Goal: Task Accomplishment & Management: Complete application form

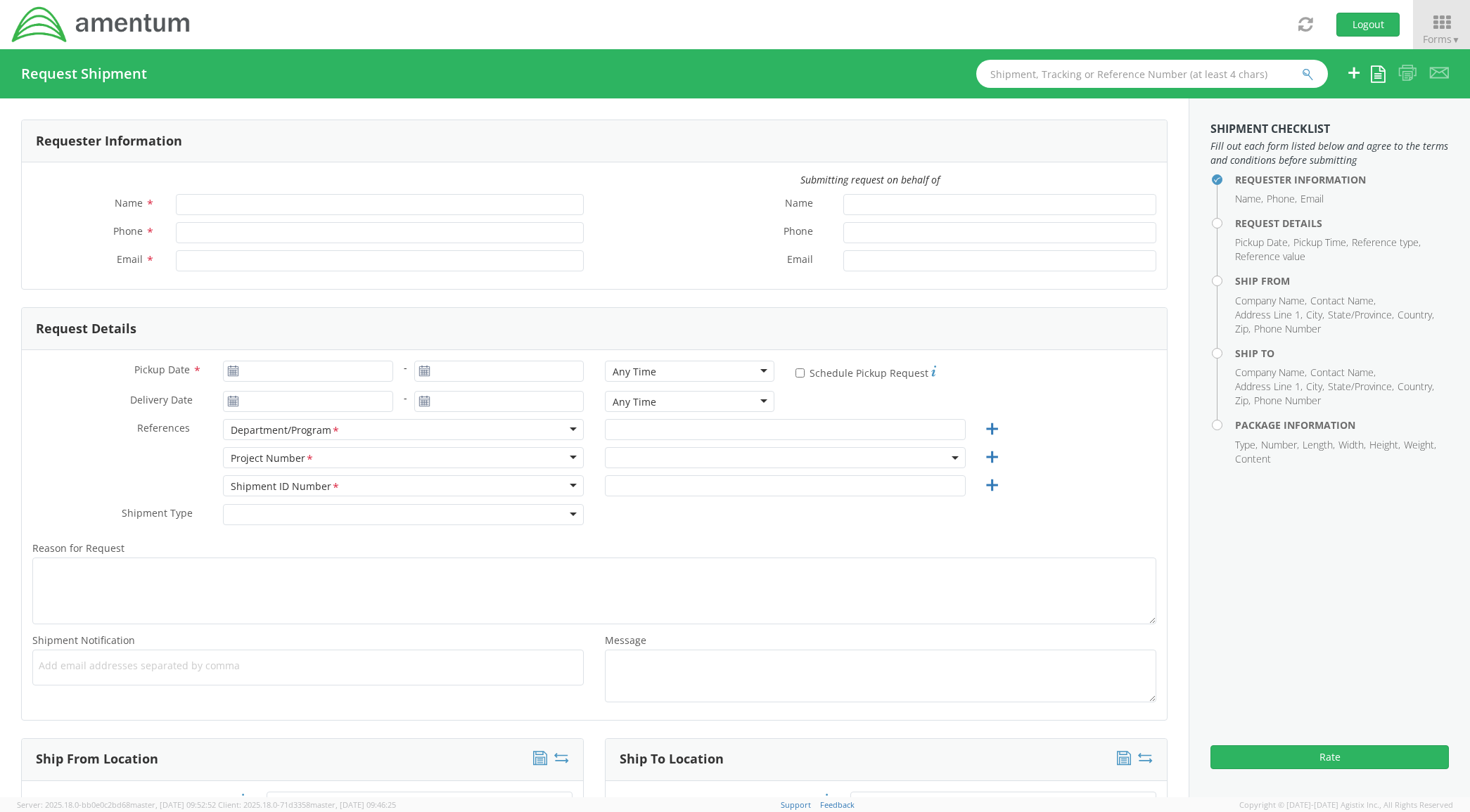
type input "Amanda Lucas"
type input "+1-817-224-1267"
type input "amanda.lucas@amentum.com"
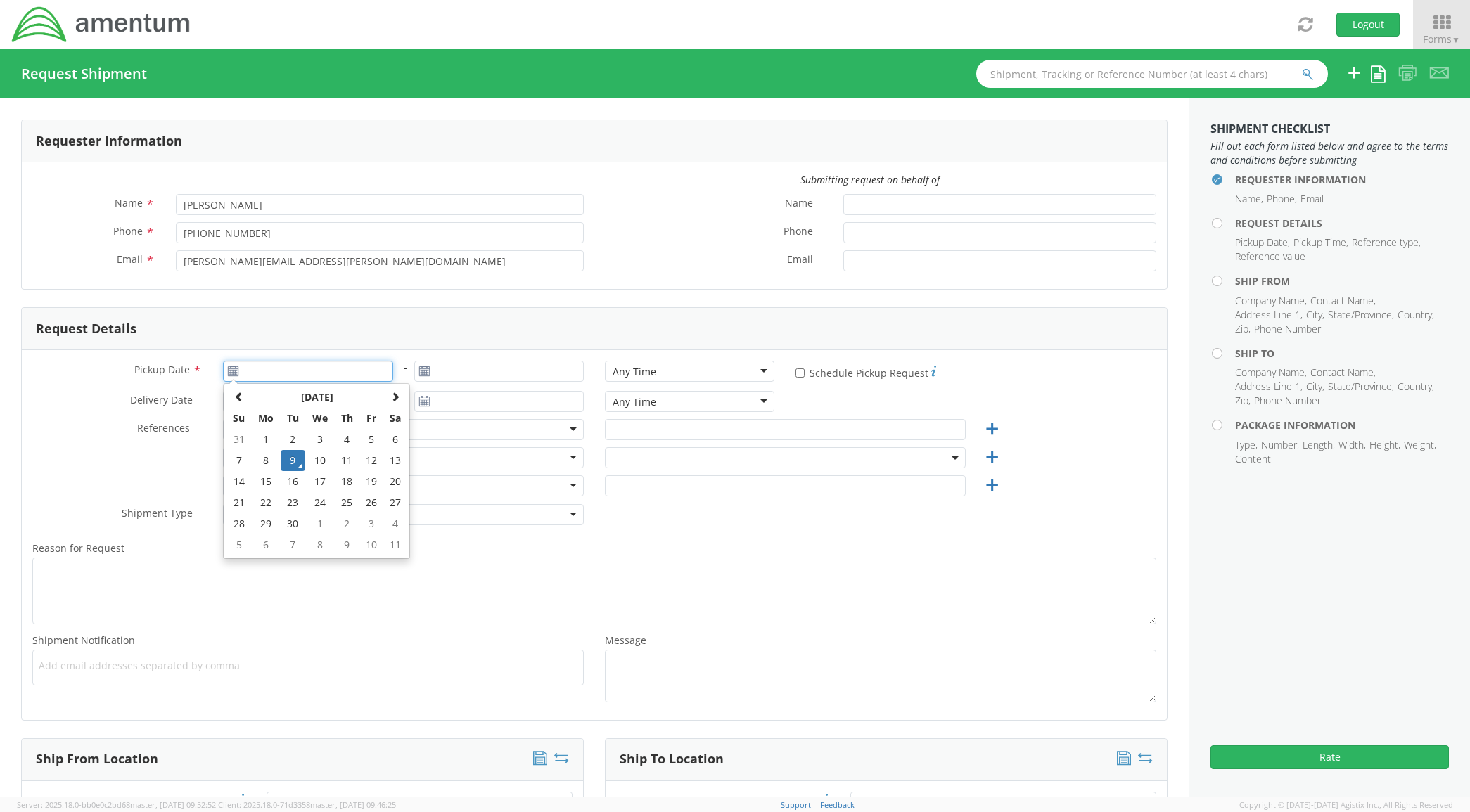
type input "09/09/2025"
drag, startPoint x: 327, startPoint y: 373, endPoint x: 323, endPoint y: 417, distance: 44.2
click at [327, 373] on input "09/09/2025" at bounding box center [307, 371] width 169 height 21
click at [281, 458] on td "9" at bounding box center [292, 460] width 24 height 21
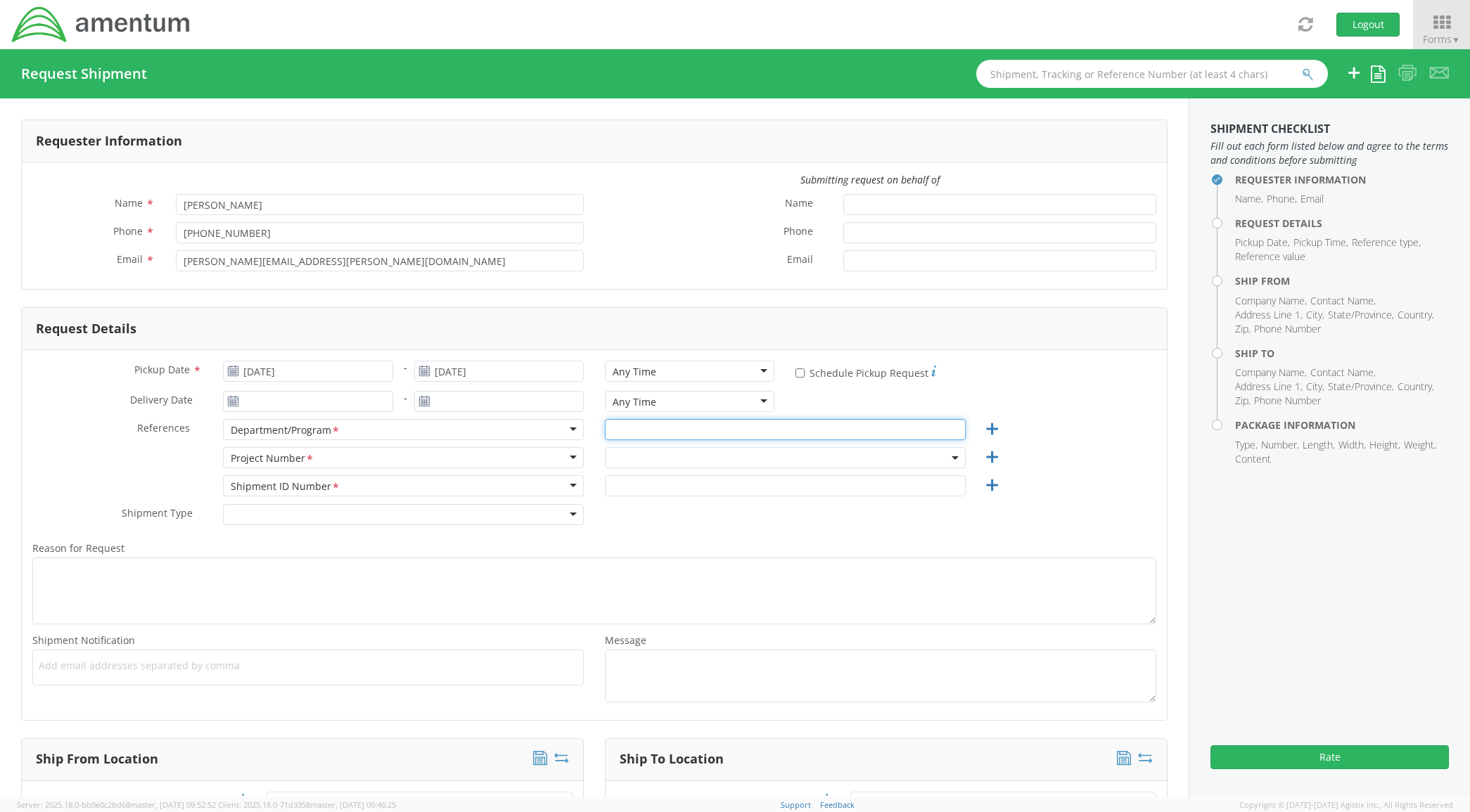
drag, startPoint x: 642, startPoint y: 427, endPoint x: 633, endPoint y: 419, distance: 12.0
click at [642, 427] on input "text" at bounding box center [785, 429] width 361 height 21
type input "AFE"
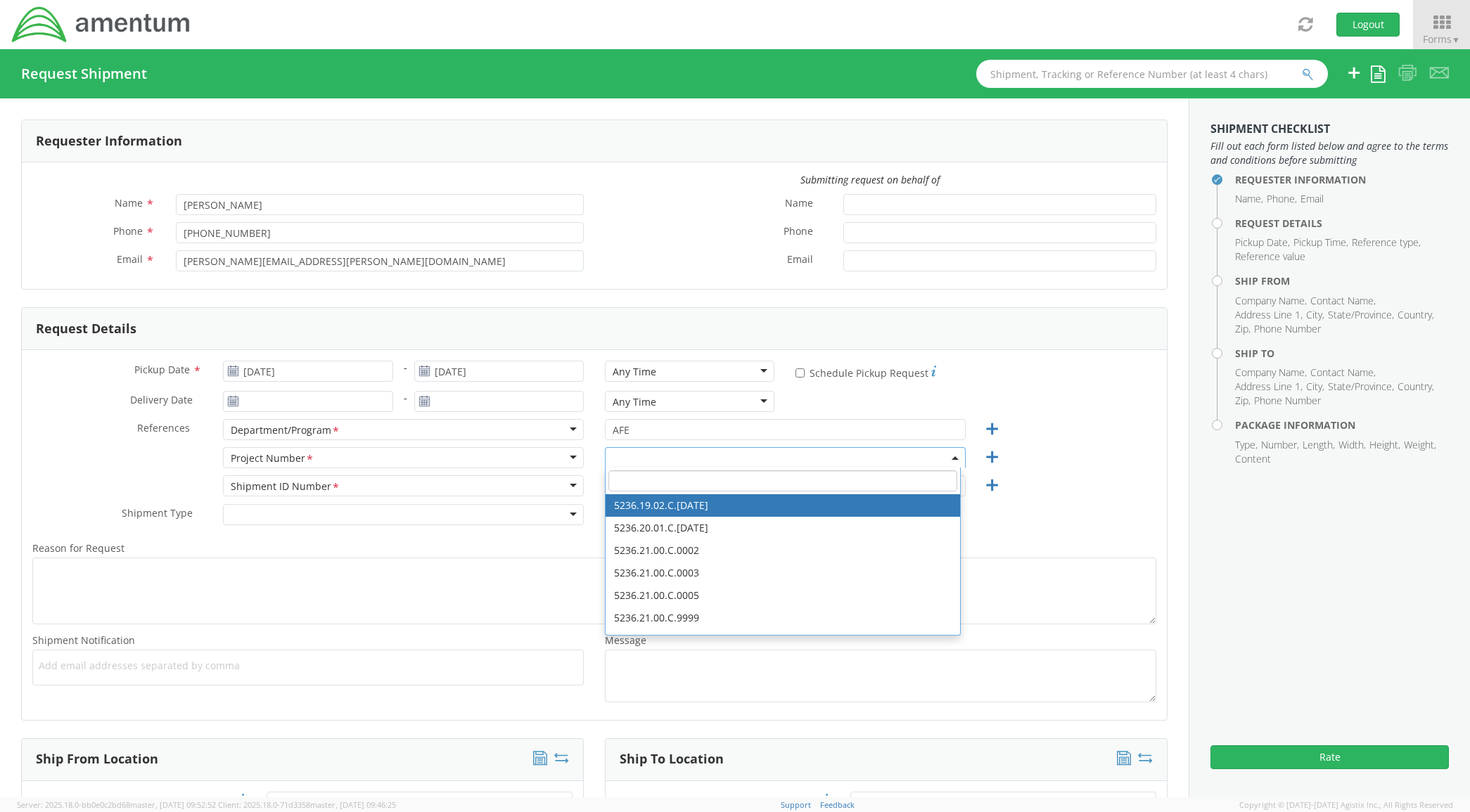
click at [643, 486] on input "search" at bounding box center [782, 481] width 348 height 21
paste input "4998.T.1520.FG.FB.3F.FLBR.00"
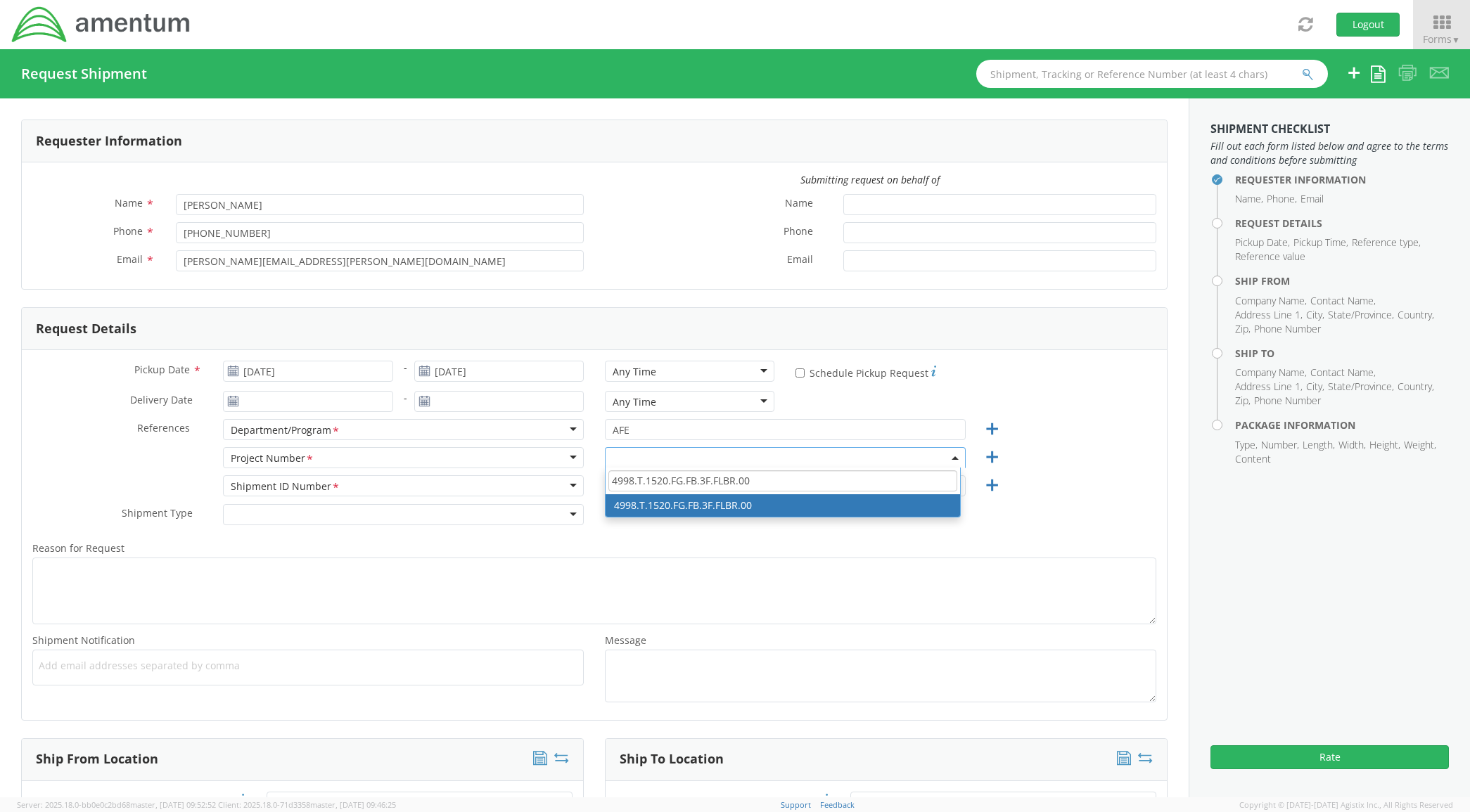
type input "4998.T.1520.FG.FB.3F.FLBR.00"
select select "4998.T.1520.FG.FB.3F.FLBR.00"
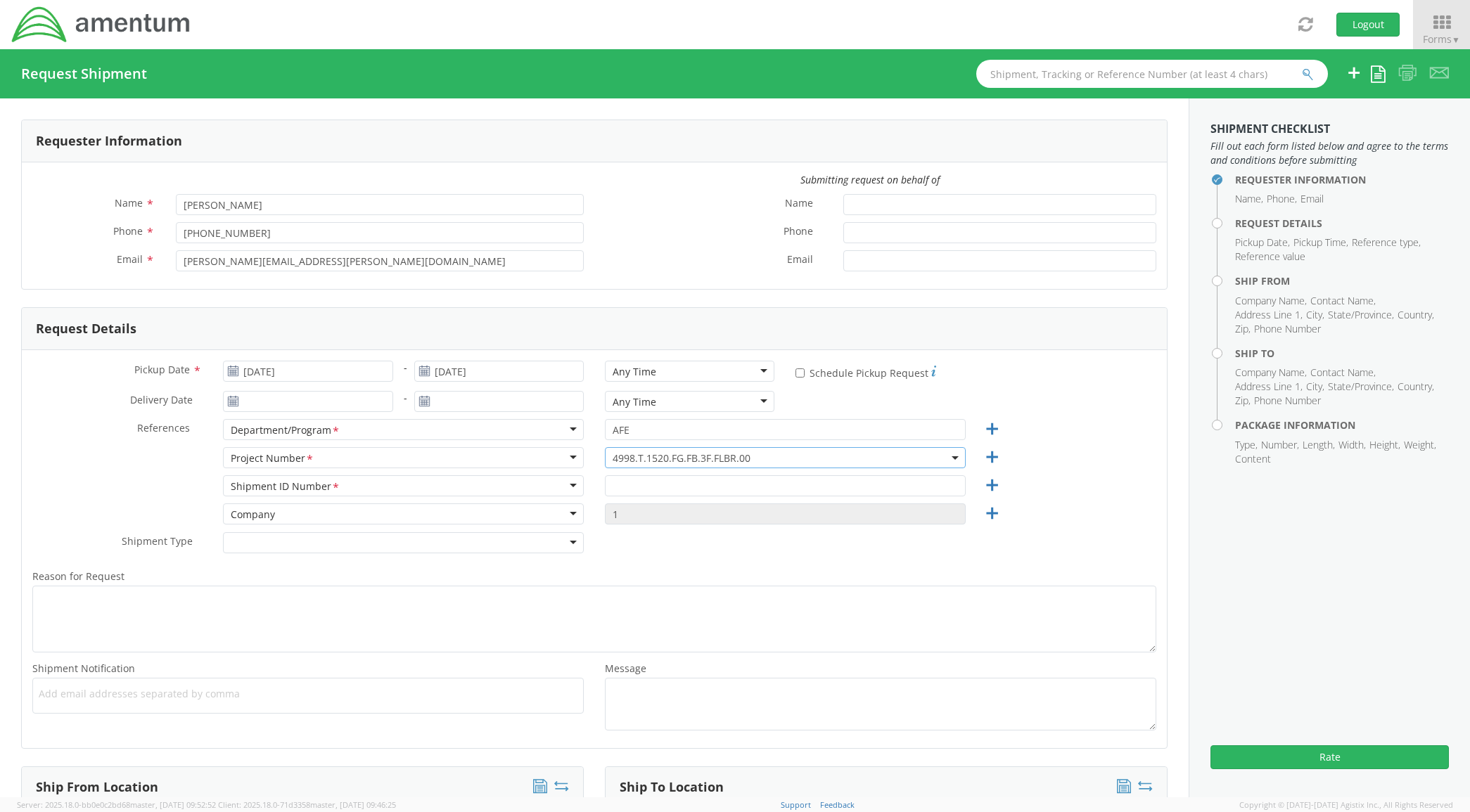
click at [677, 473] on div "4998.T.1520.FG.FB.3F.FLBR.00 4998.T.1520.FG.FB.3F.FLBR.00" at bounding box center [785, 461] width 382 height 28
click at [677, 485] on input "text" at bounding box center [785, 486] width 361 height 21
paste input "4998.T.1520.FG.FB.3F.FLBR.00"
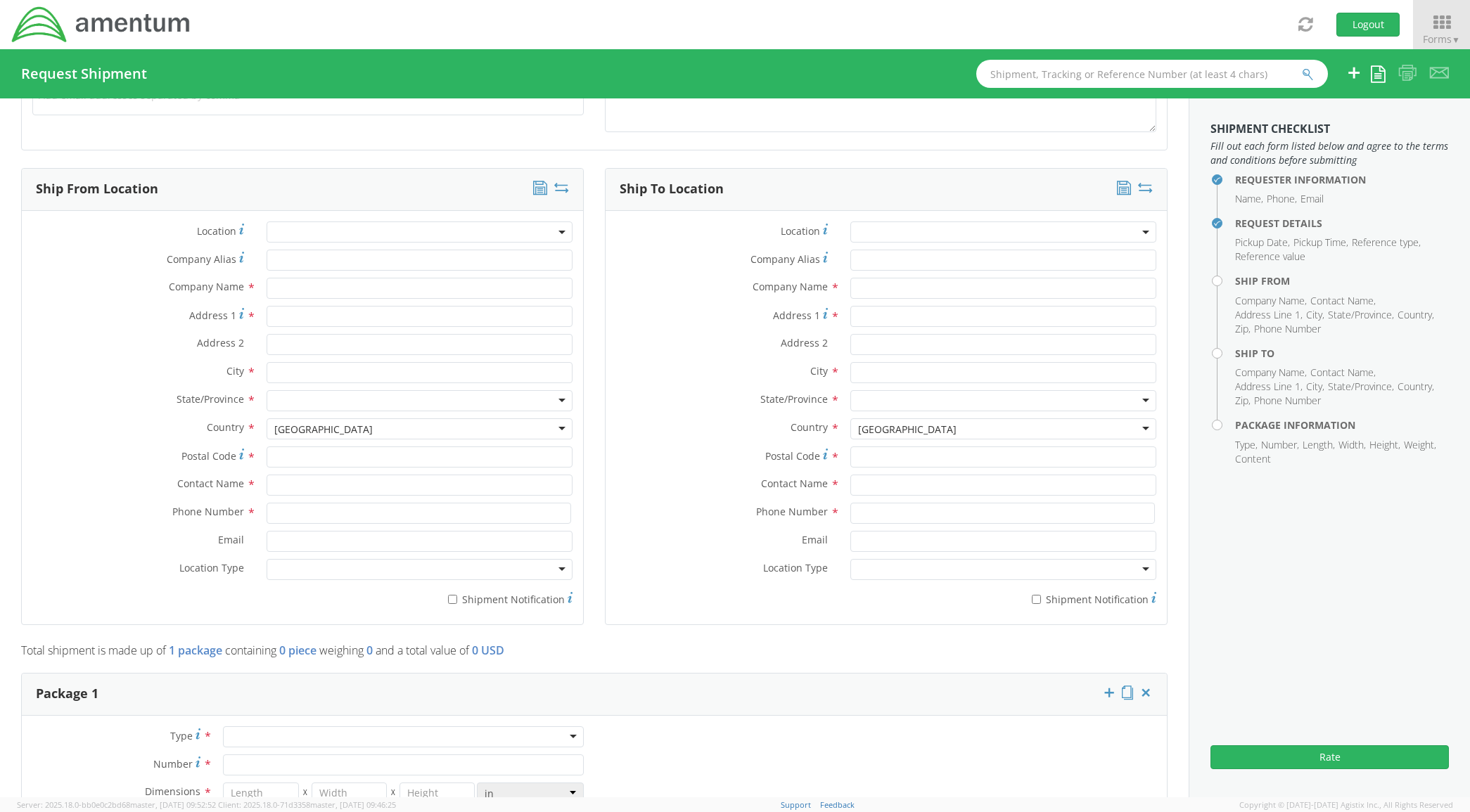
scroll to position [615, 0]
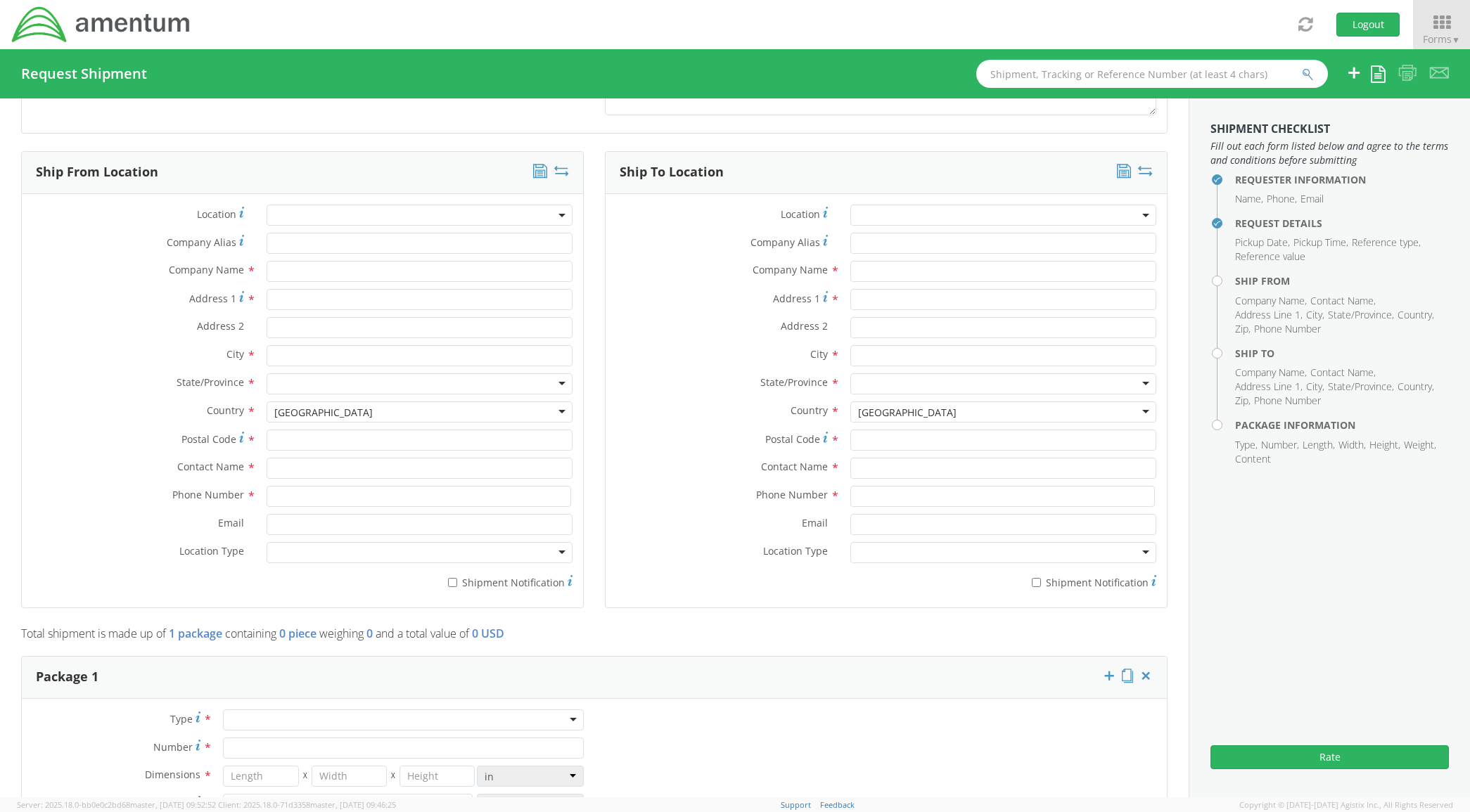
type input "4998.T.1520.FG.FB.3F.FLBR.00"
drag, startPoint x: 280, startPoint y: 244, endPoint x: 293, endPoint y: 275, distance: 33.6
click at [282, 244] on input "Company Alias *" at bounding box center [420, 243] width 307 height 21
type input "AMENTUM"
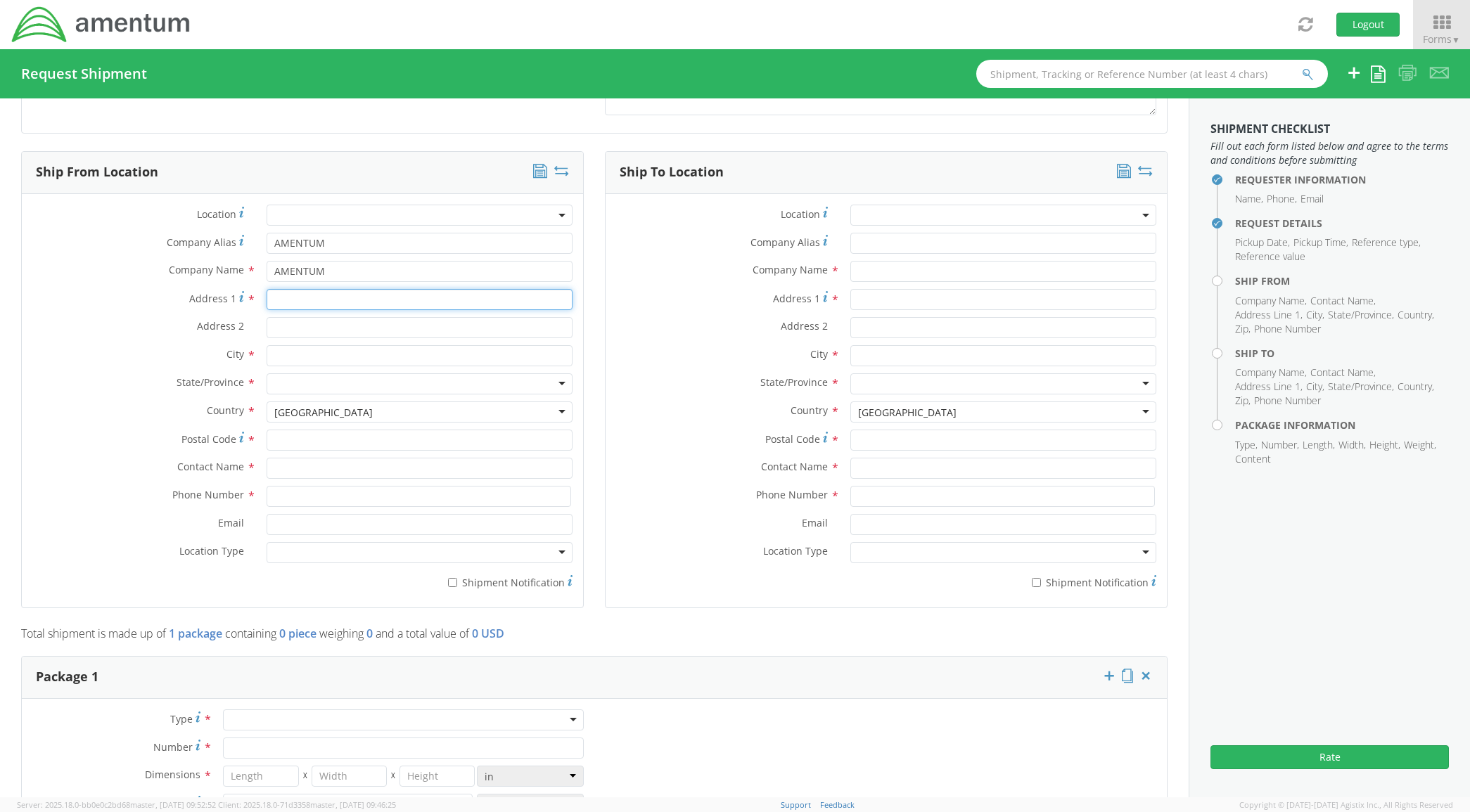
type input "13500 Heritage Parkway"
type input "Fort Worth"
type input "76177"
type input "Amanda Lucas"
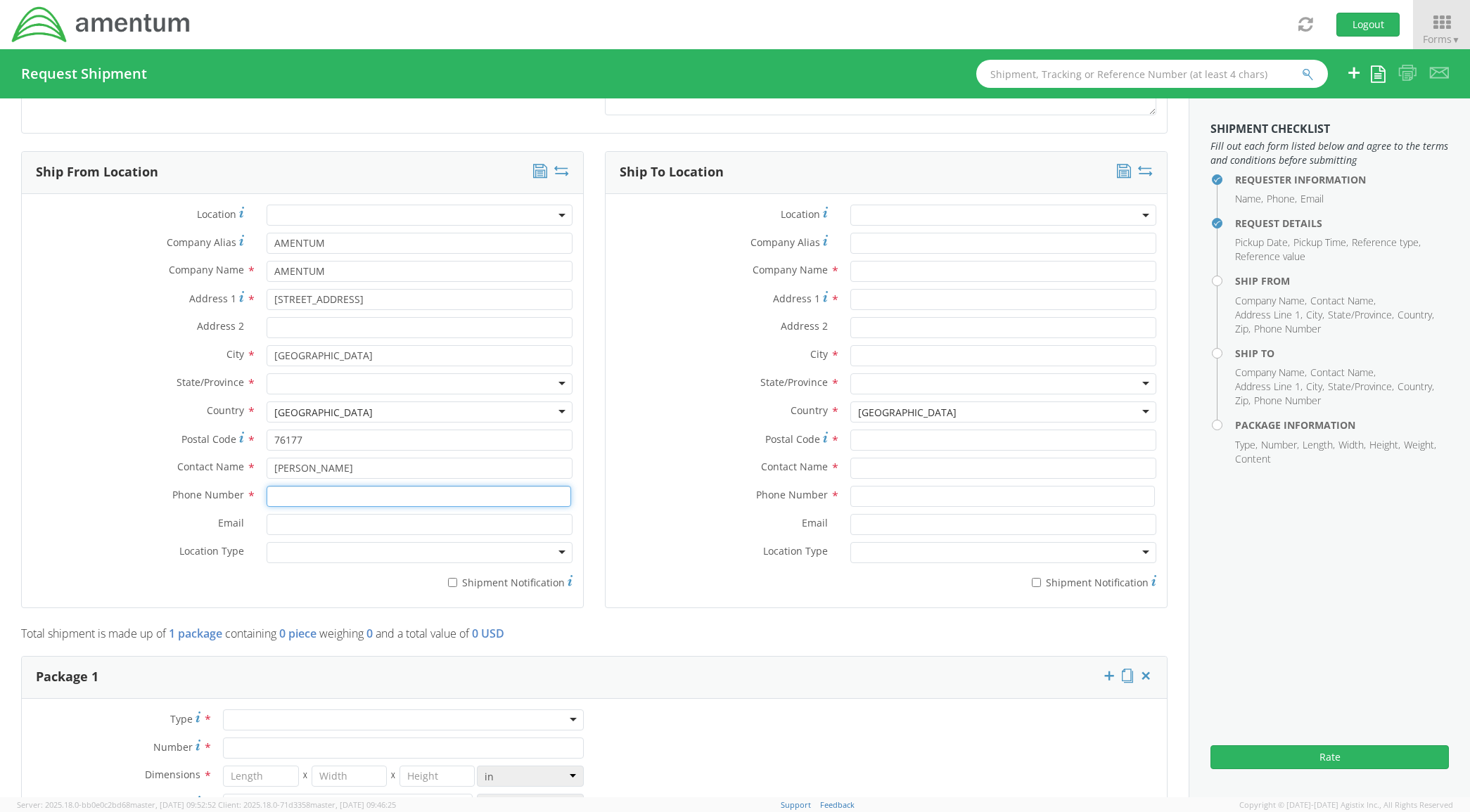
type input "8172241267"
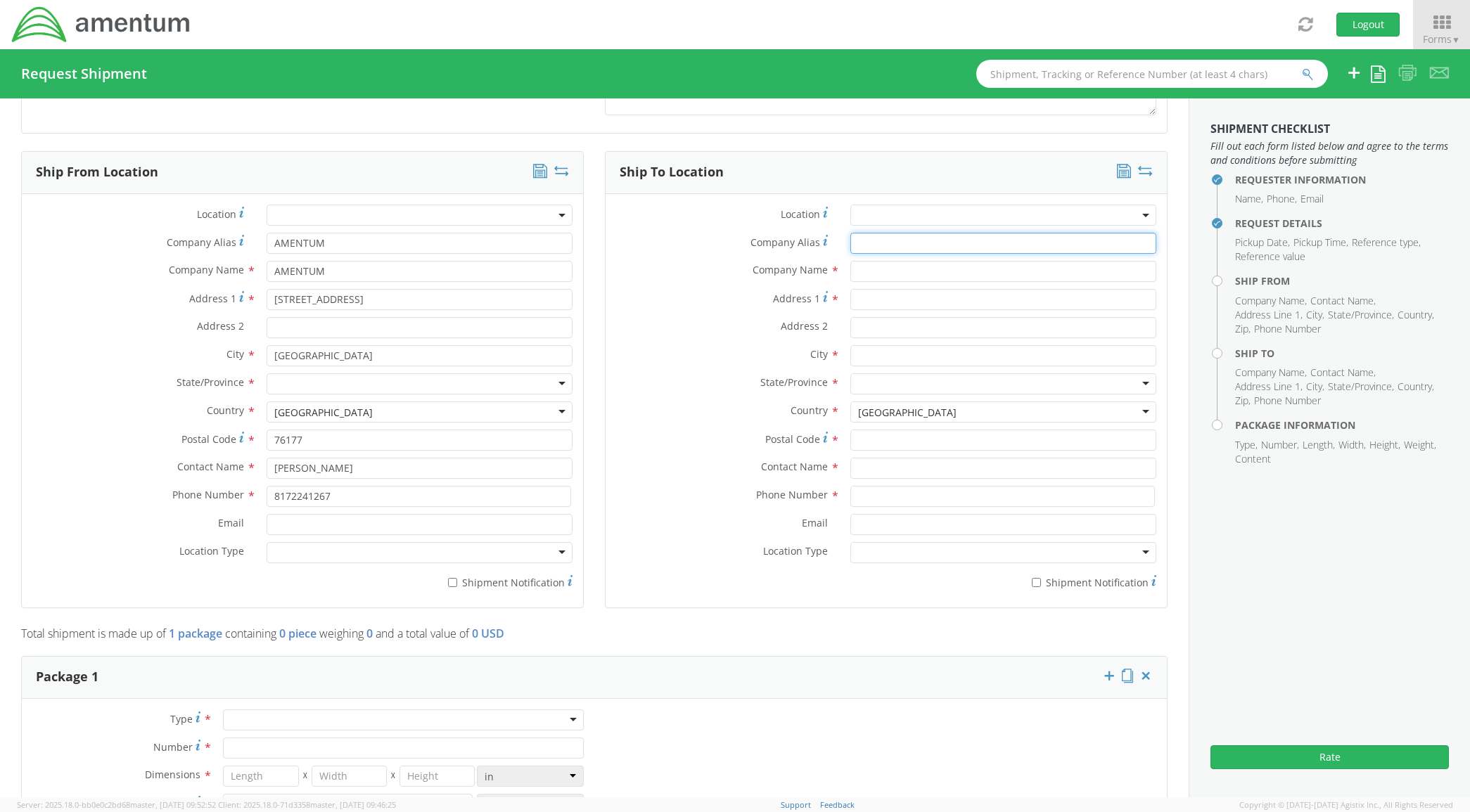
type input "AMENTUM"
type input "26792 Newby Road"
type input "Athens"
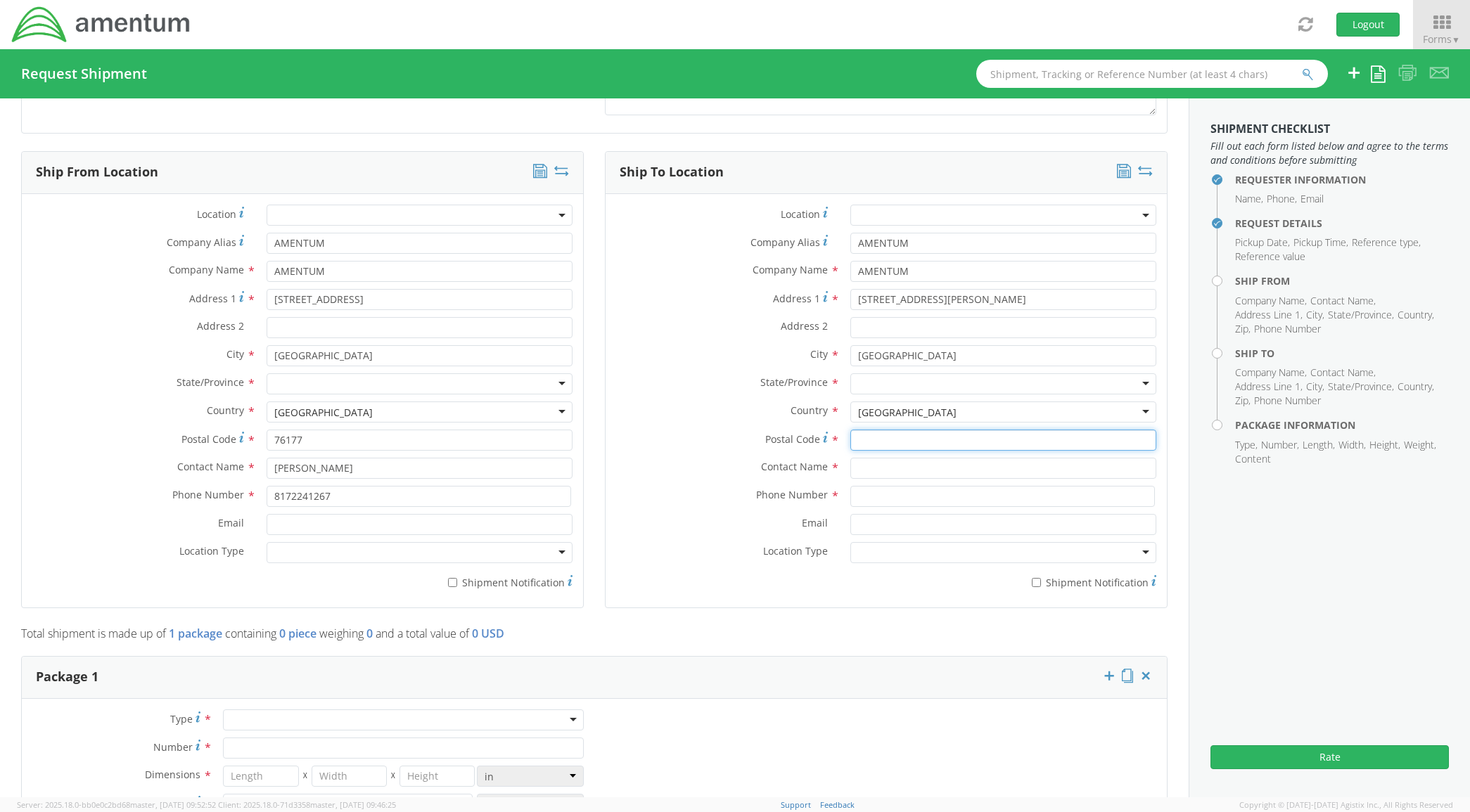
type input "35613"
type input "Tyler Dowland"
type input "2566551979"
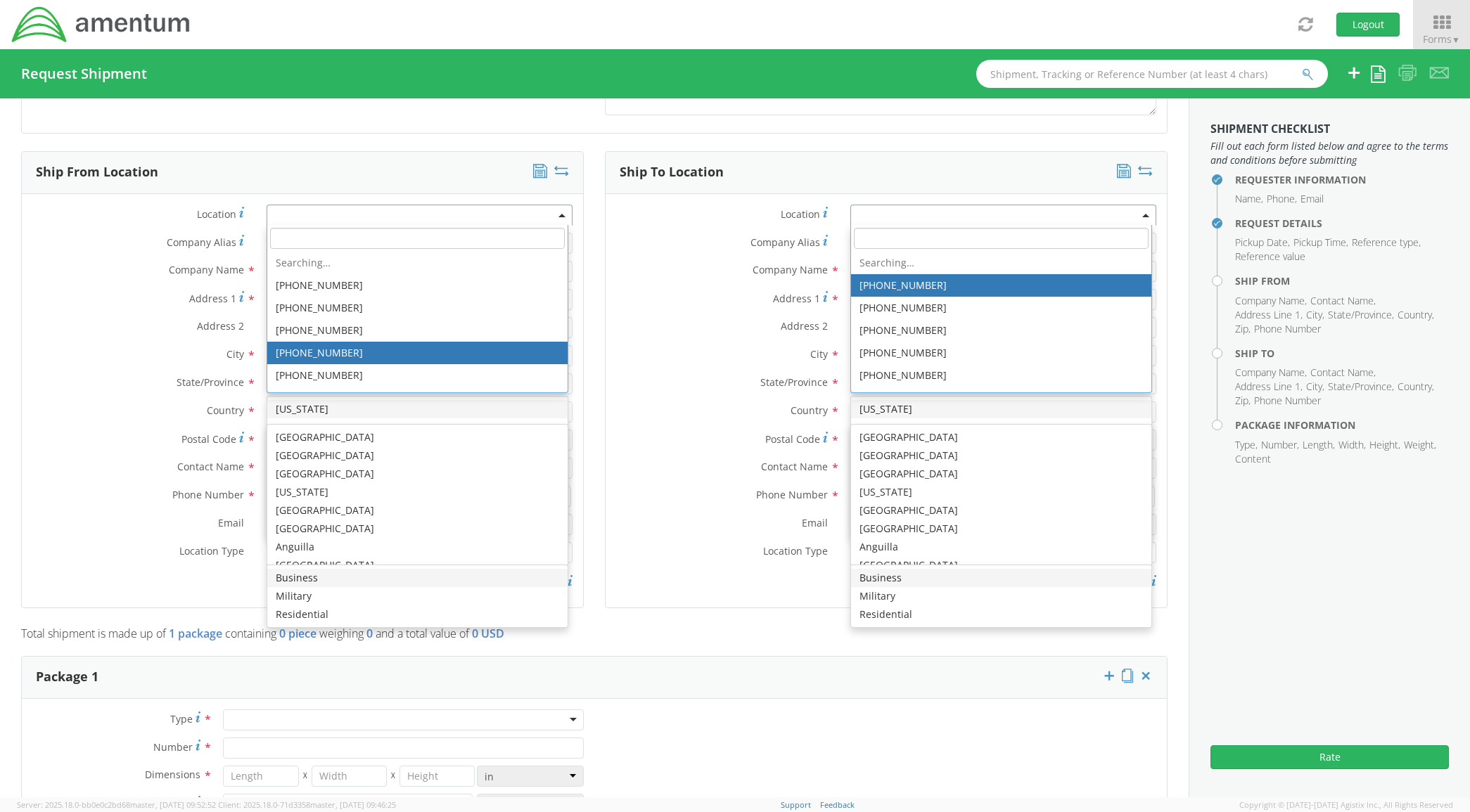
scroll to position [3539, 0]
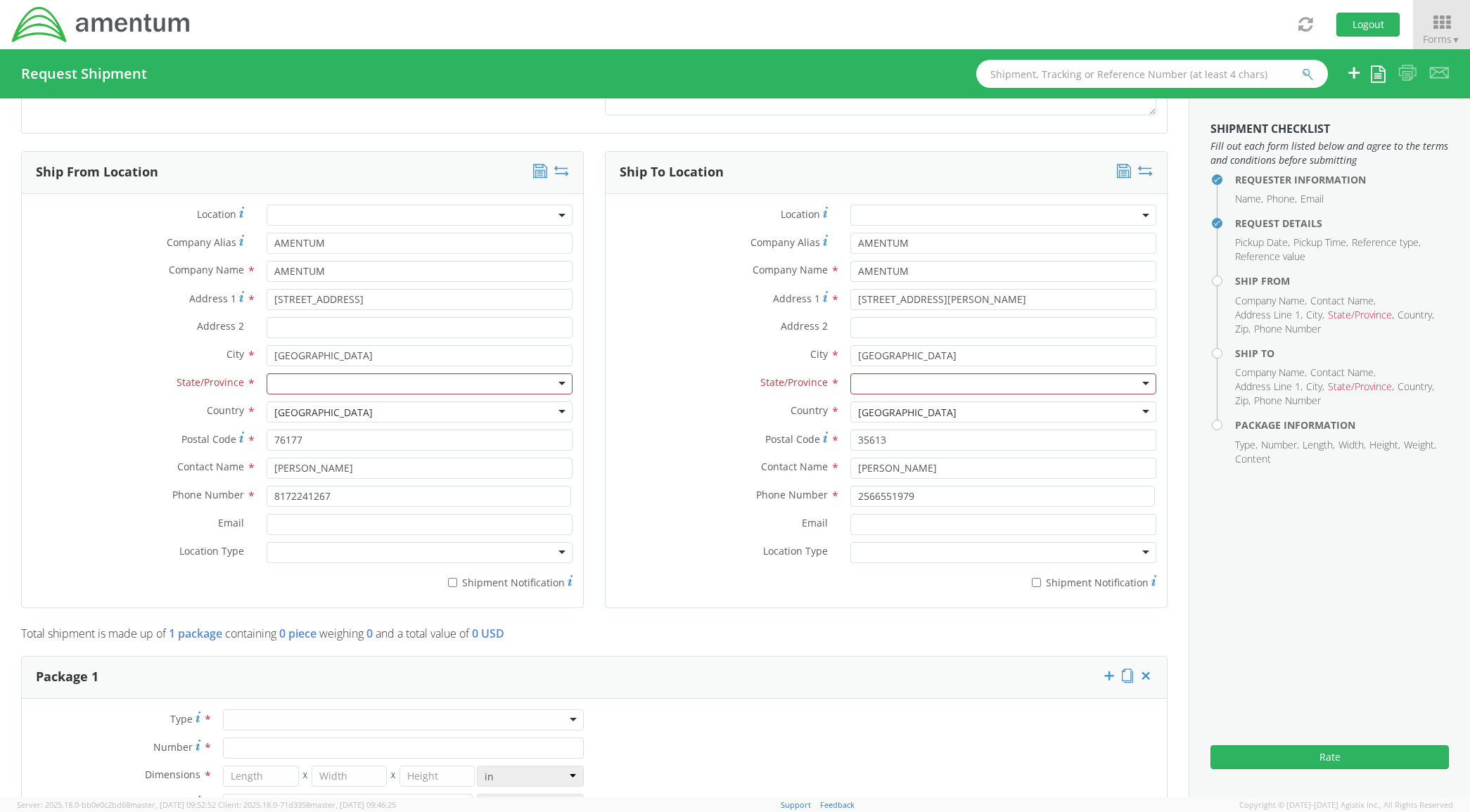
click at [103, 299] on label "Address 1 *" at bounding box center [139, 298] width 235 height 19
click at [266, 299] on input "13500 Heritage Parkway" at bounding box center [420, 299] width 307 height 21
click at [313, 381] on div at bounding box center [420, 383] width 307 height 21
type input "te"
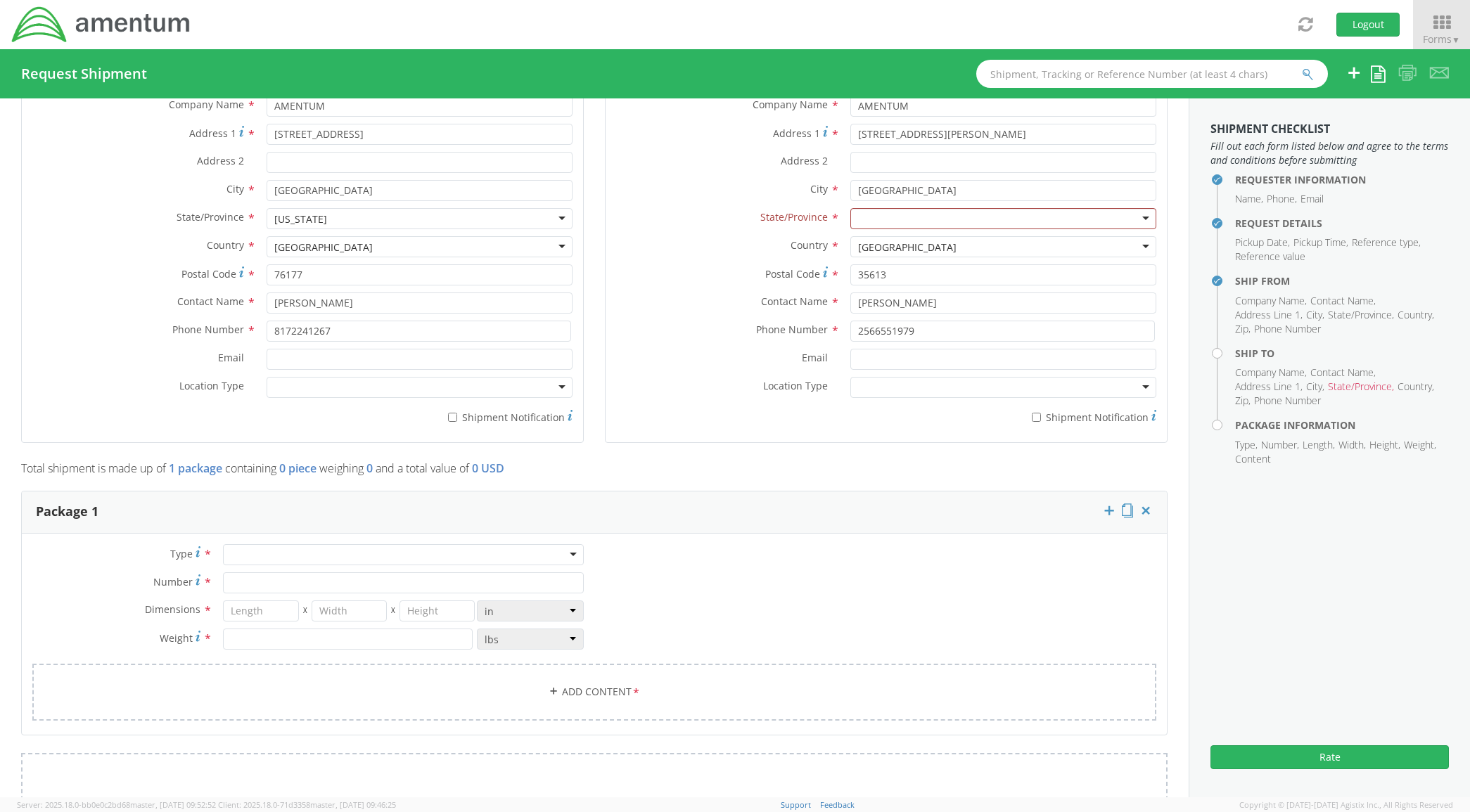
scroll to position [820, 0]
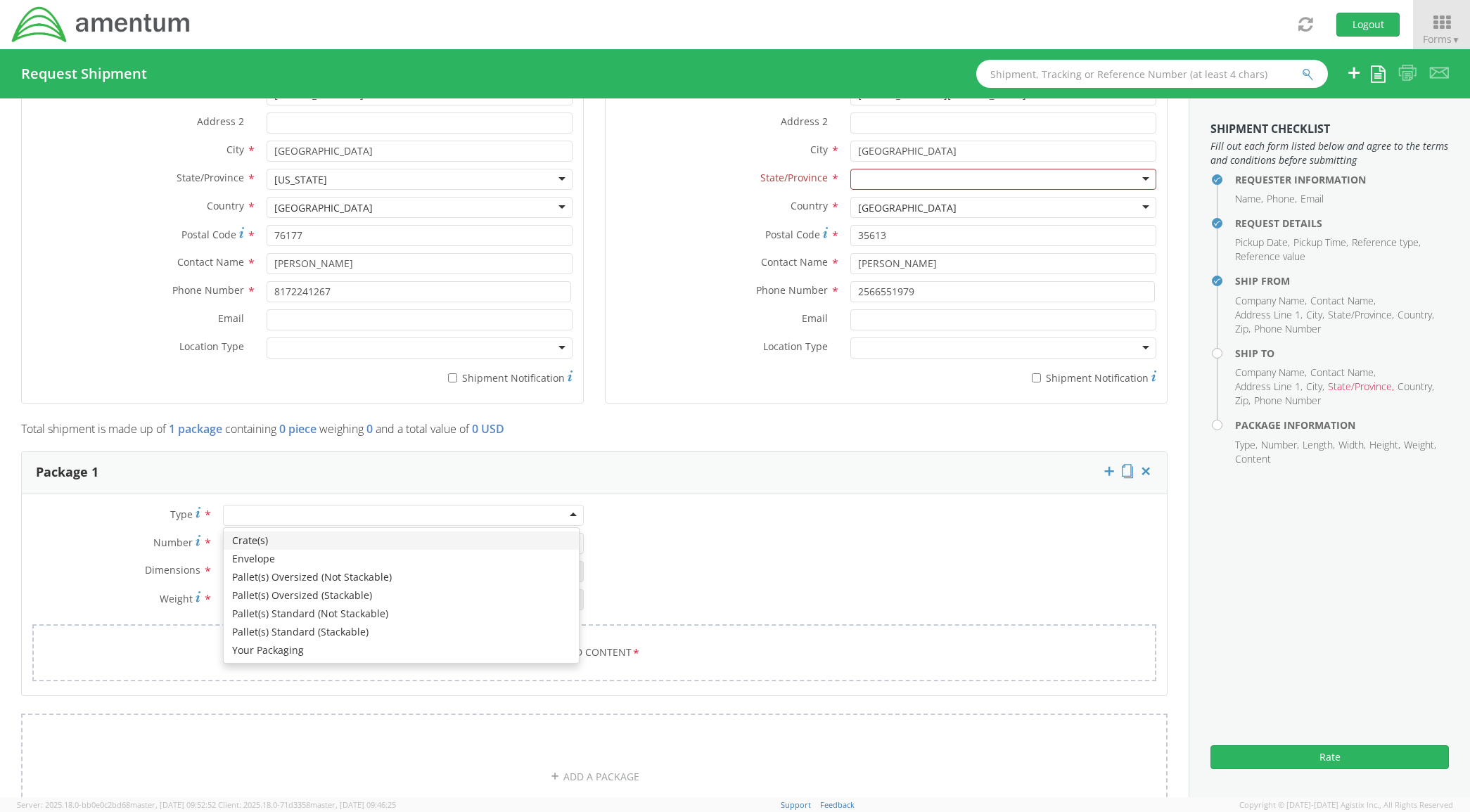
drag, startPoint x: 296, startPoint y: 518, endPoint x: 296, endPoint y: 550, distance: 32.0
click at [296, 520] on div at bounding box center [403, 515] width 361 height 21
type input "1"
type input "9.5"
type input "12.5"
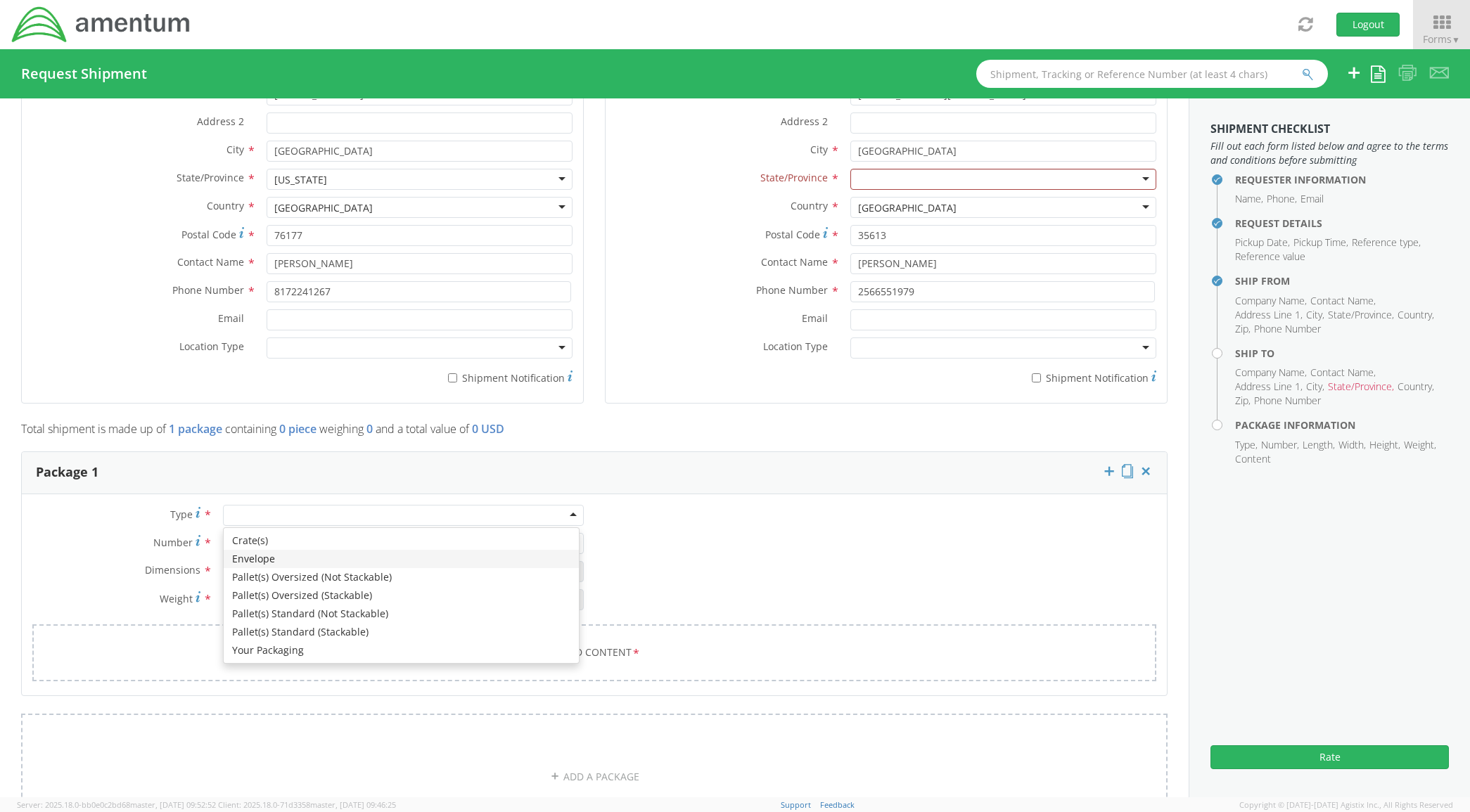
type input "0.25"
type input "1"
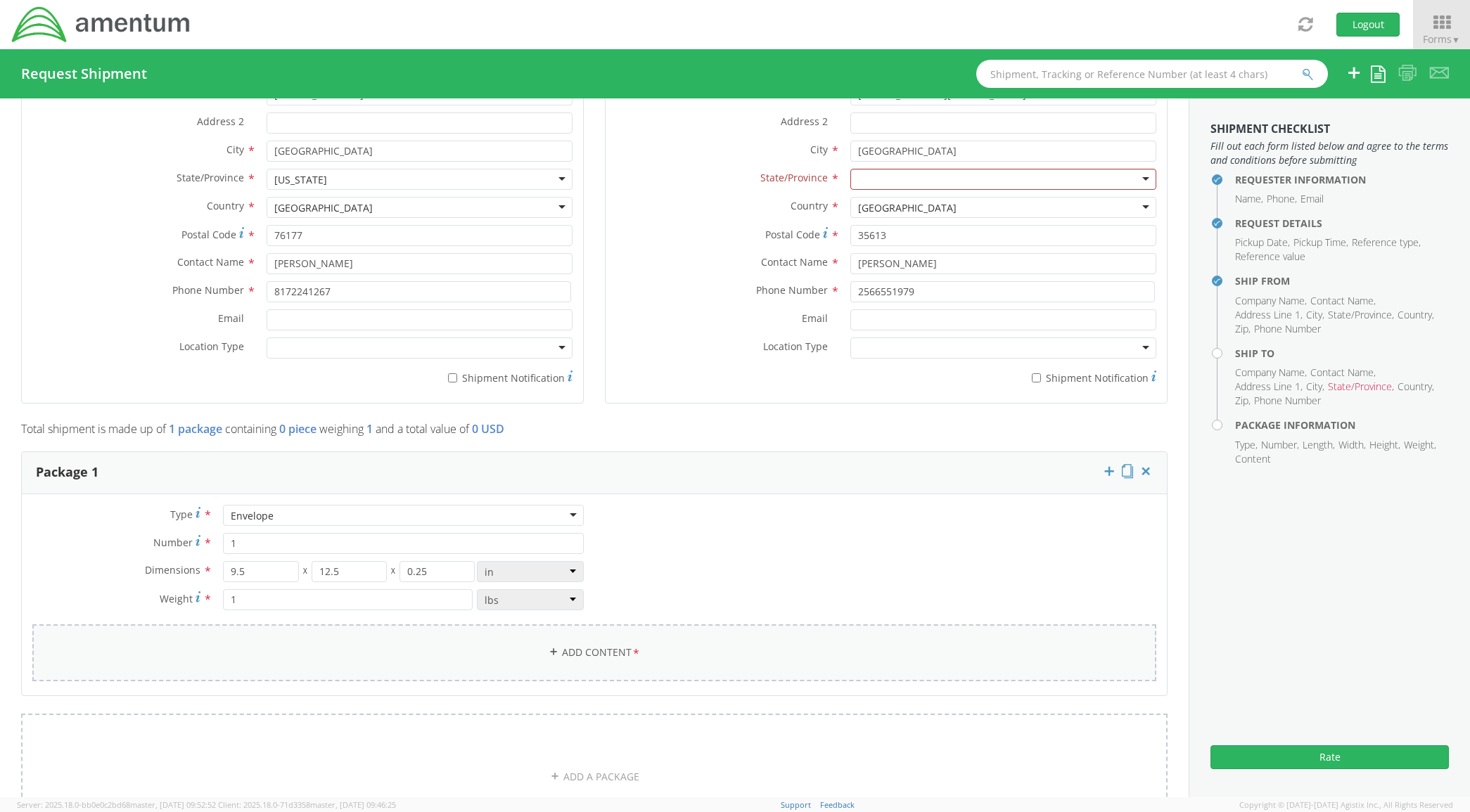
click at [419, 651] on link "Add Content *" at bounding box center [595, 653] width 1124 height 57
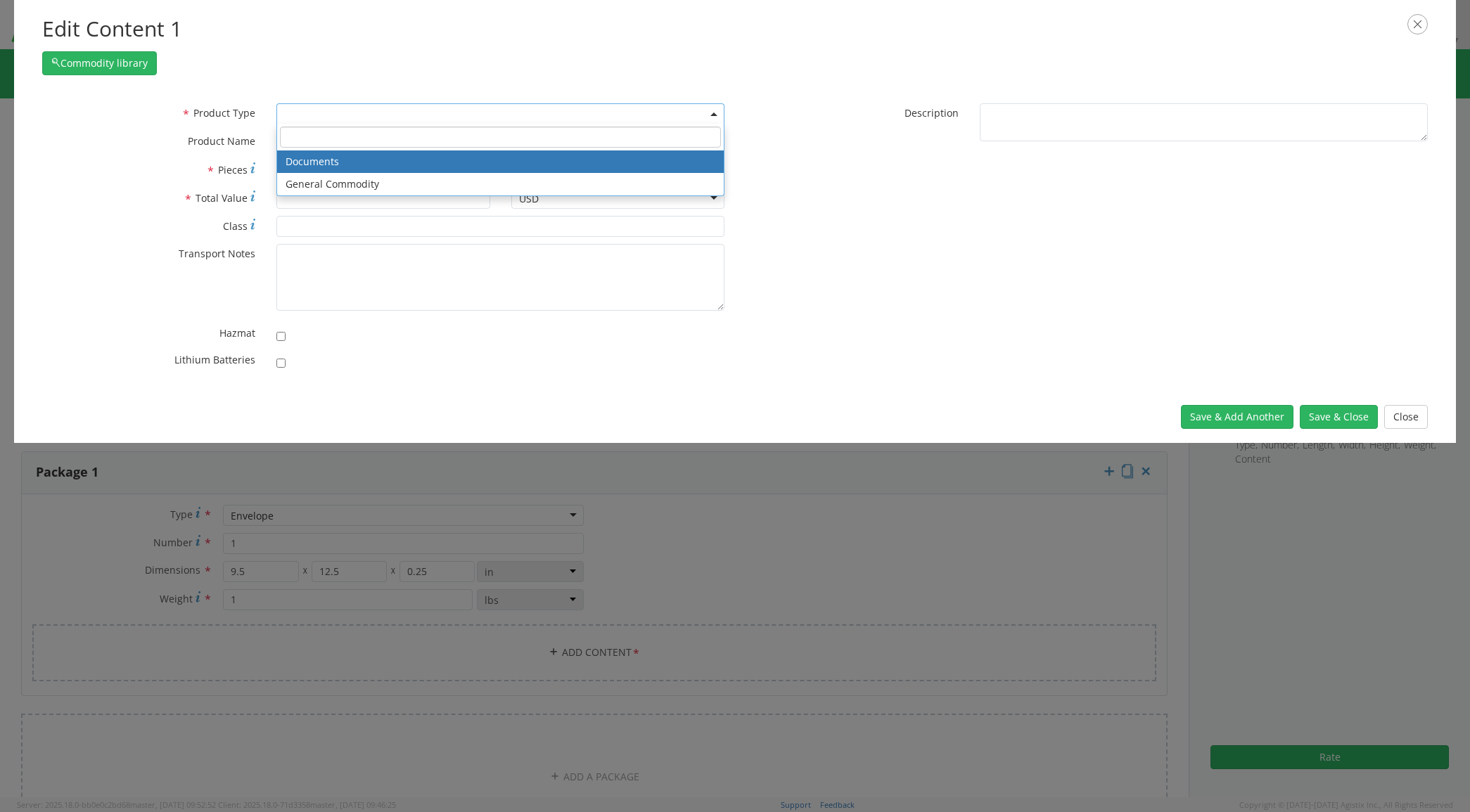
drag, startPoint x: 332, startPoint y: 105, endPoint x: 342, endPoint y: 139, distance: 35.4
click at [335, 109] on span at bounding box center [500, 113] width 448 height 21
drag, startPoint x: 335, startPoint y: 159, endPoint x: 395, endPoint y: 160, distance: 60.0
select select "DOCUMENT"
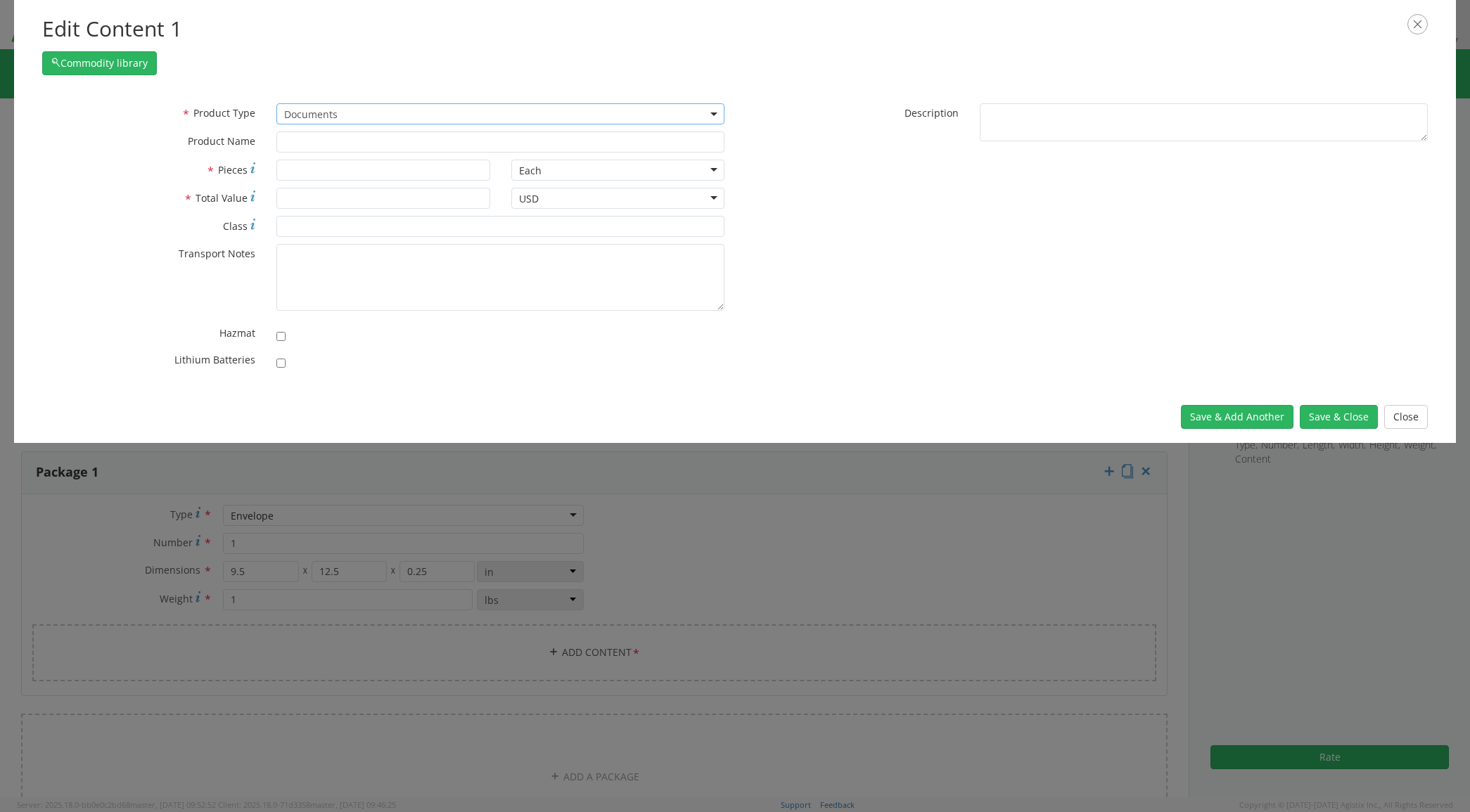
type input "Documents"
type input "1"
type textarea "Documents"
click at [1333, 416] on button "Save & Close" at bounding box center [1338, 417] width 78 height 24
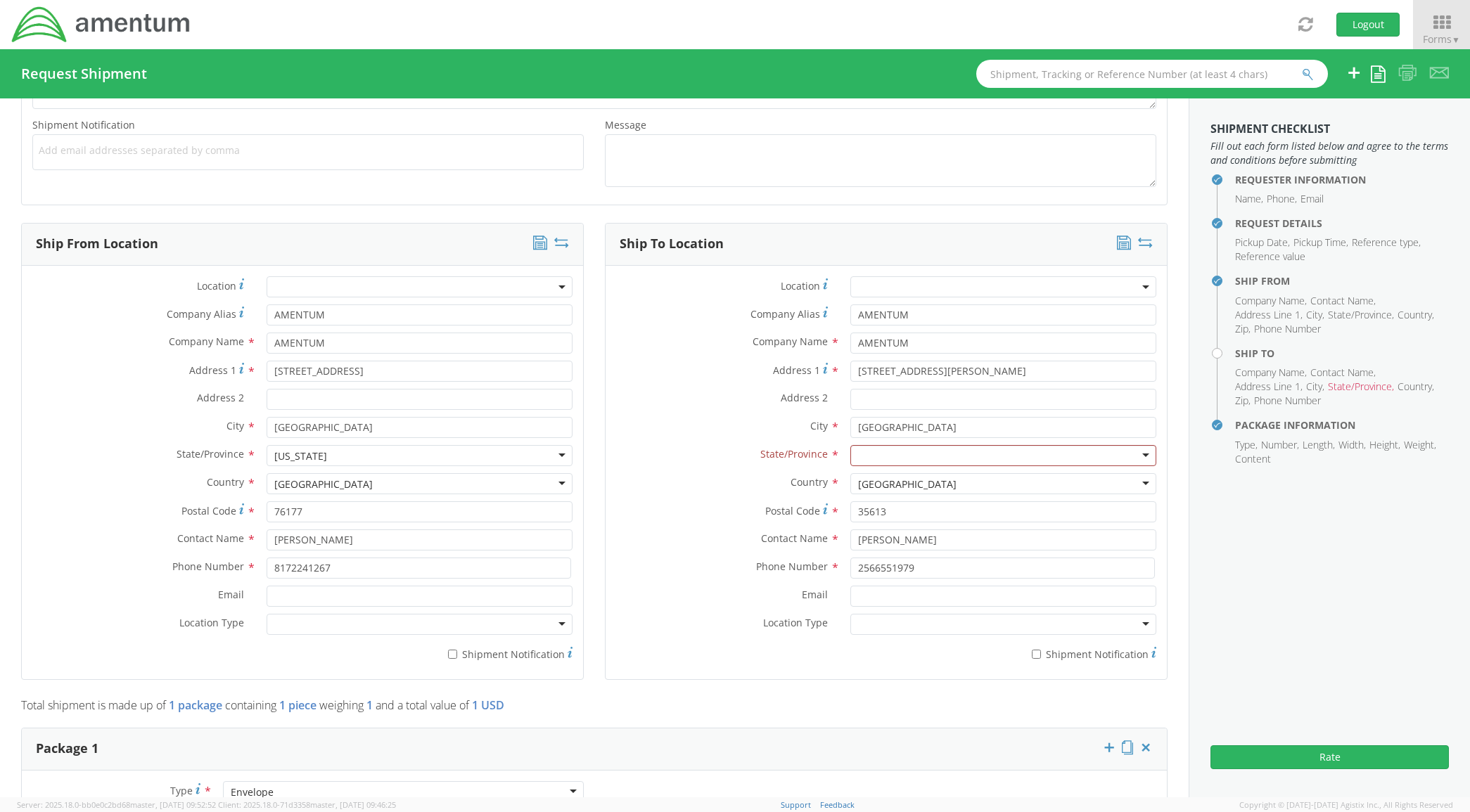
scroll to position [409, 0]
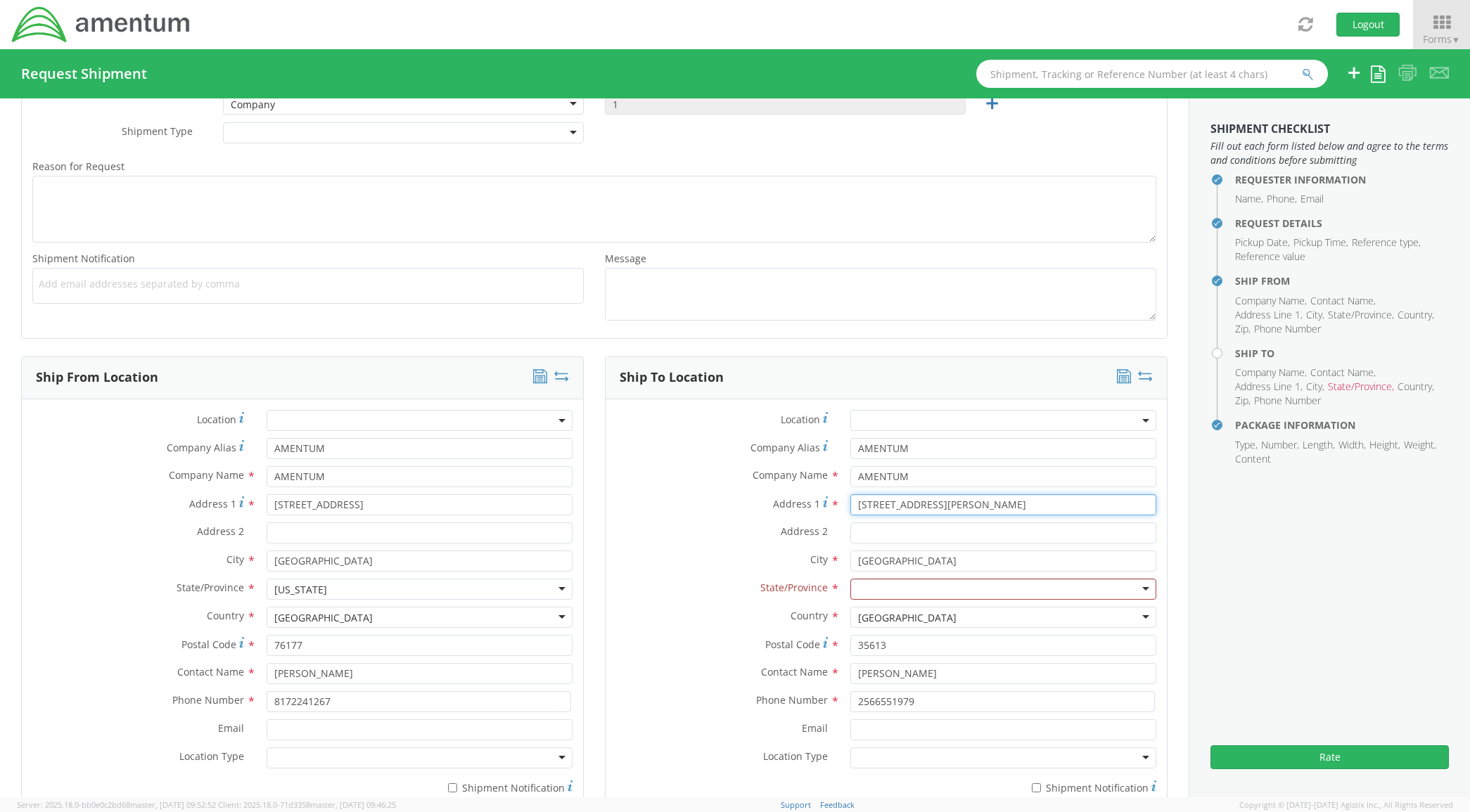
click at [733, 511] on div "Address 1 * 26792 Newby Road" at bounding box center [886, 504] width 561 height 21
type input "Bldg P-3642"
type input "Parham Blvd"
type input "North Carol"
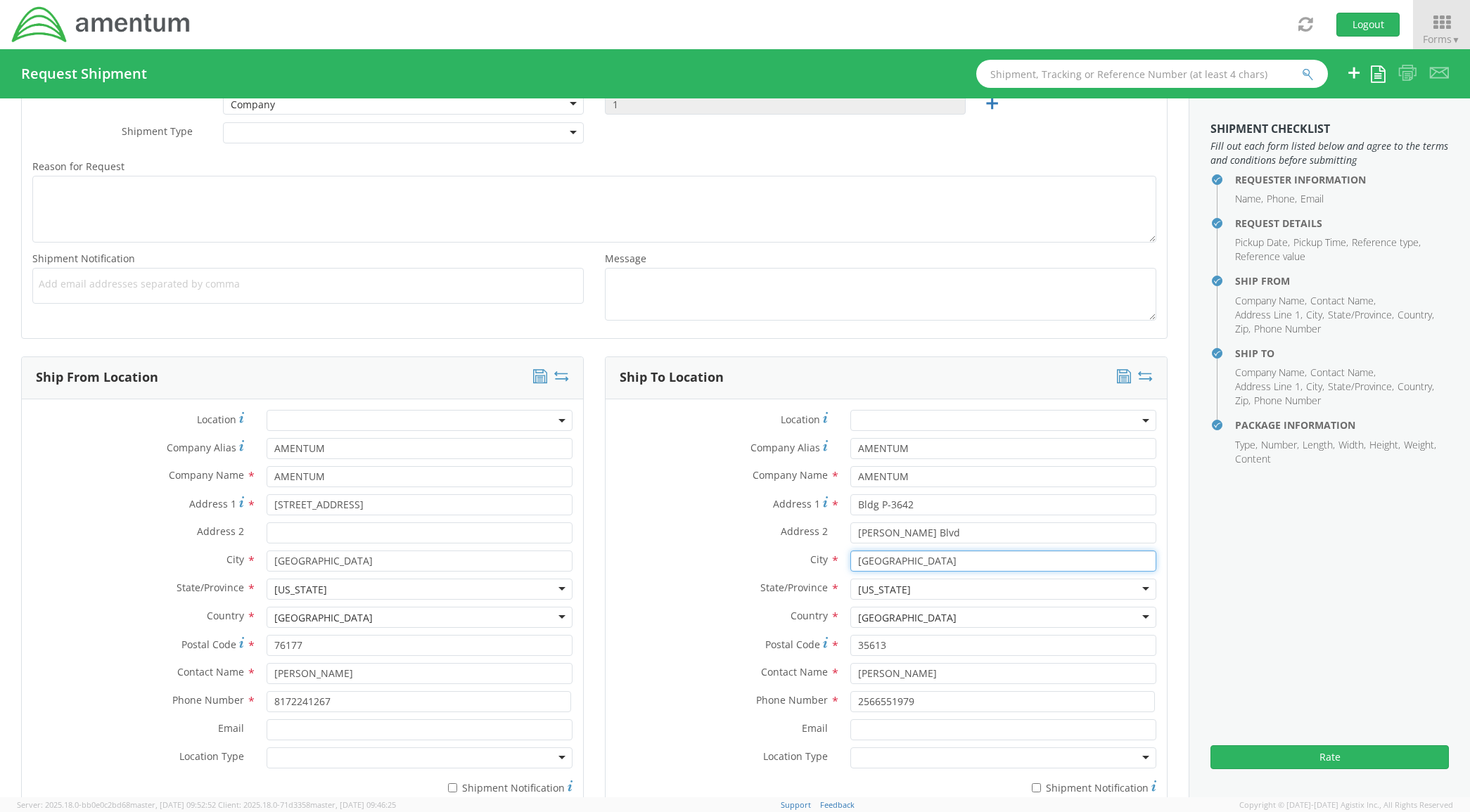
drag, startPoint x: 881, startPoint y: 564, endPoint x: 718, endPoint y: 563, distance: 163.0
click at [712, 568] on div "City * Athens searching..." at bounding box center [886, 560] width 561 height 21
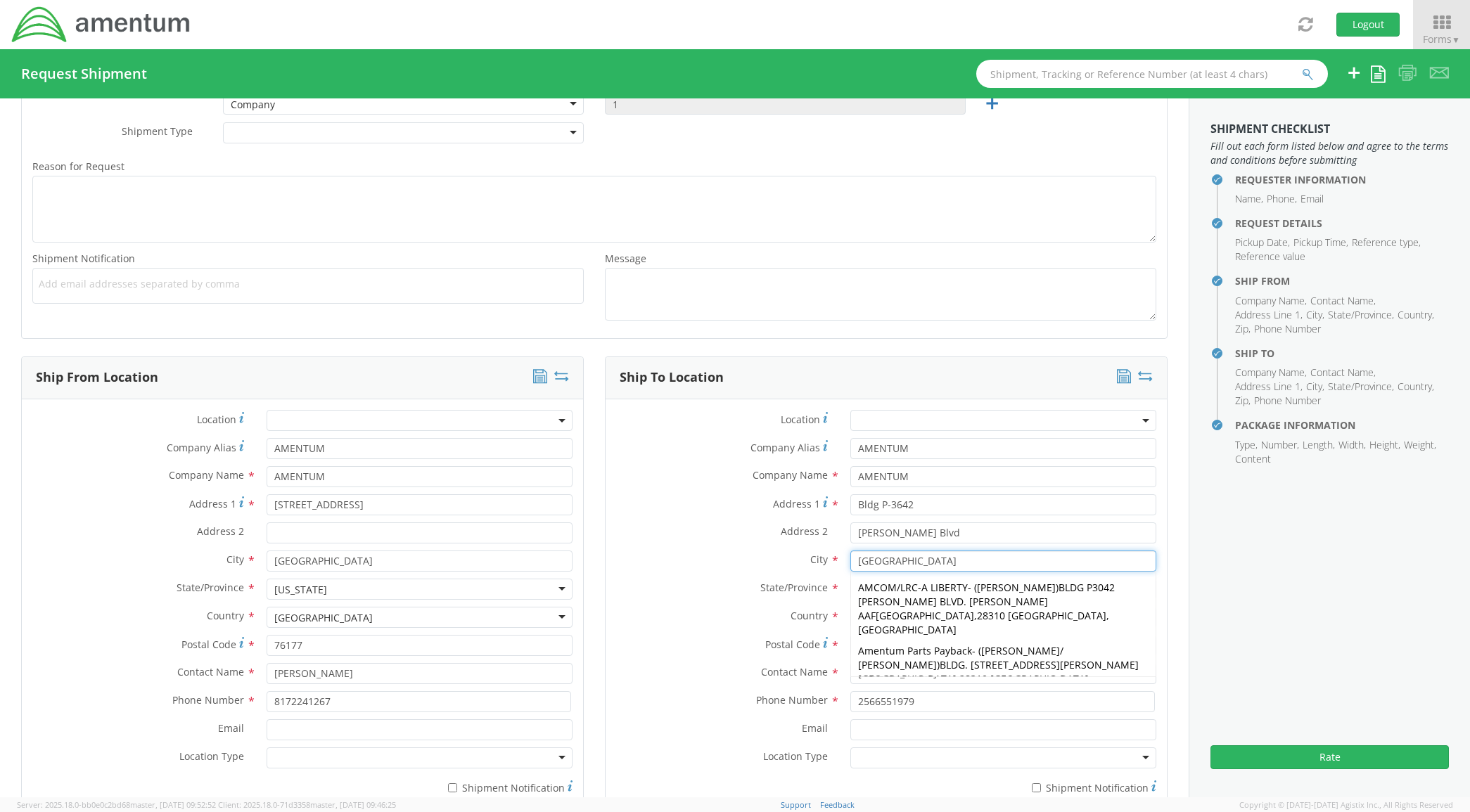
type input "Fort Liberty"
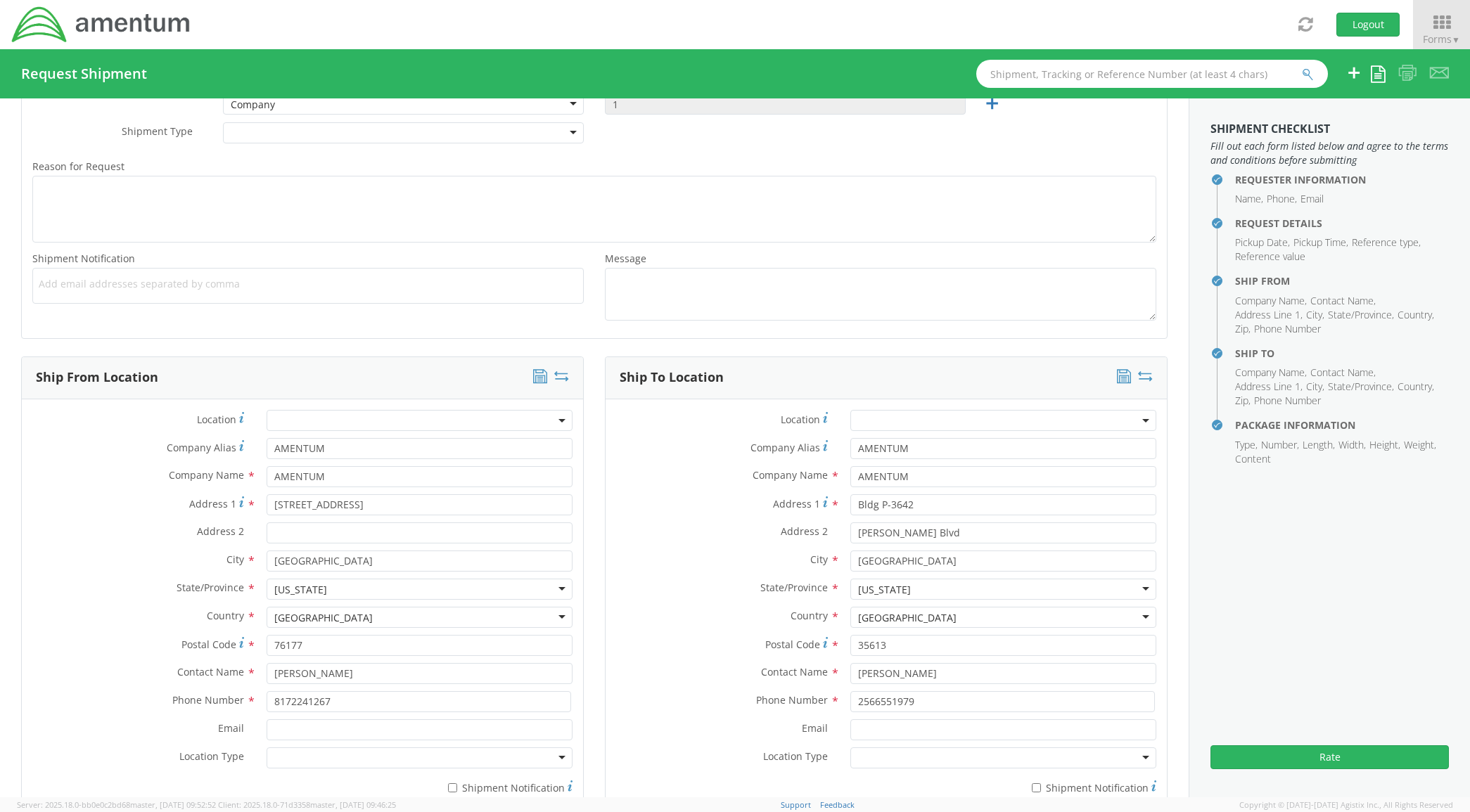
click at [693, 601] on div "State/Province * North Carolina North Carolina Alabama Alaska Arizona Arkansas …" at bounding box center [886, 593] width 561 height 28
drag, startPoint x: 825, startPoint y: 640, endPoint x: 921, endPoint y: 641, distance: 96.0
click at [837, 640] on div "Postal Code * 35613" at bounding box center [886, 645] width 561 height 21
drag, startPoint x: 926, startPoint y: 644, endPoint x: 764, endPoint y: 633, distance: 162.4
click at [764, 633] on div "Location * Company Alias * AMENTUM Company Name * AMENTUM searching... Address …" at bounding box center [886, 605] width 561 height 392
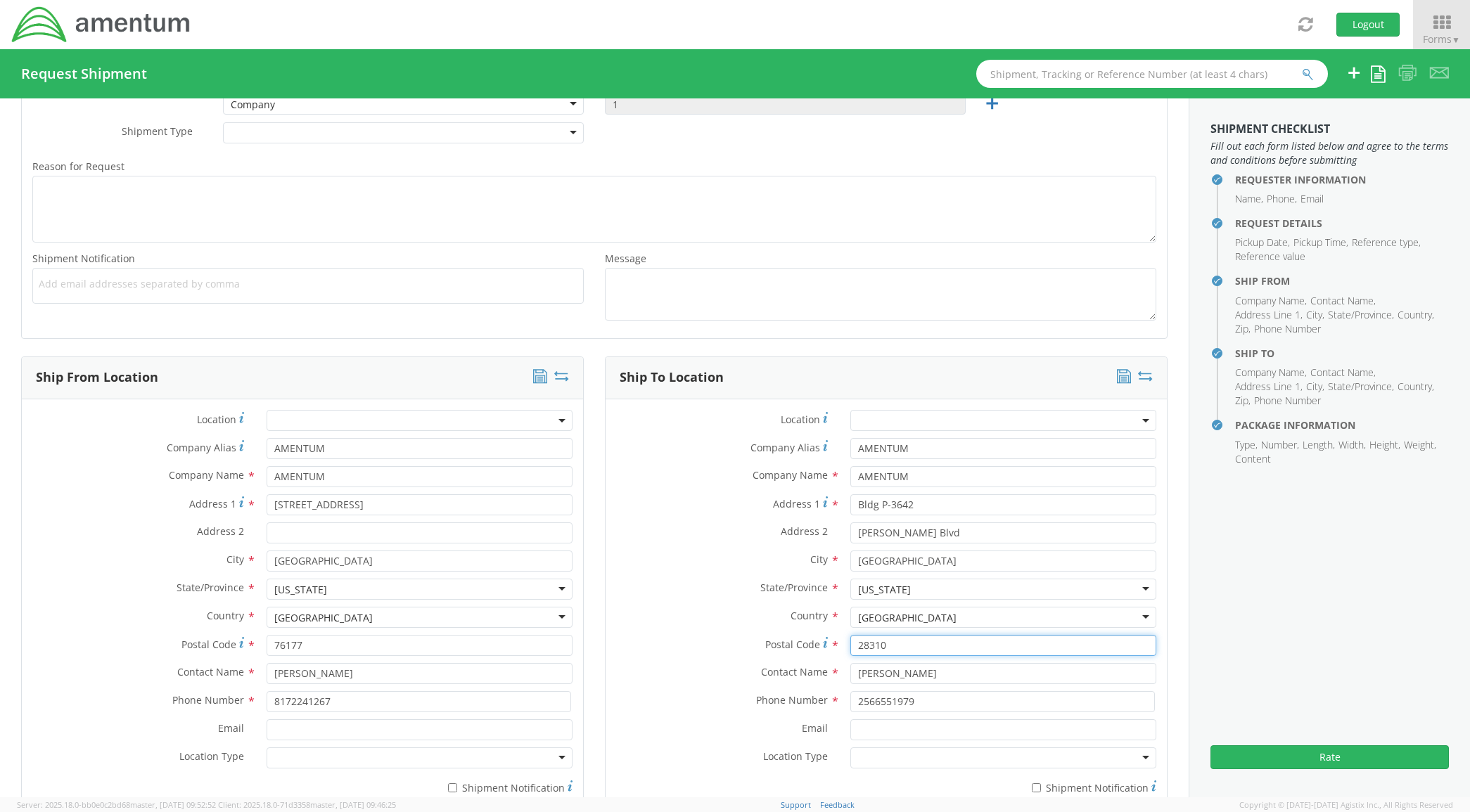
type input "28310"
type input "Samuel Silvano"
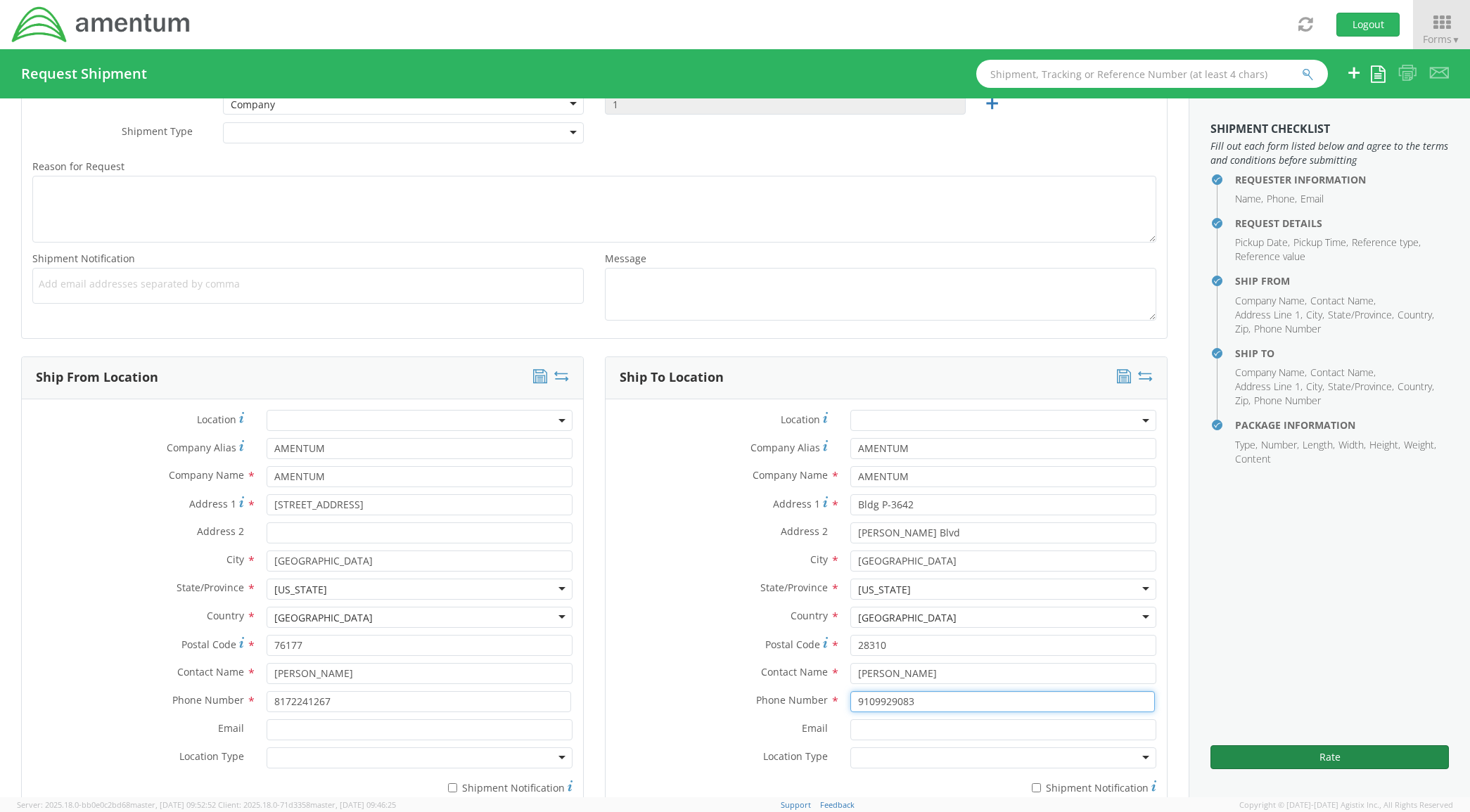
type input "9109929083"
click at [1221, 751] on button "Rate" at bounding box center [1329, 757] width 239 height 24
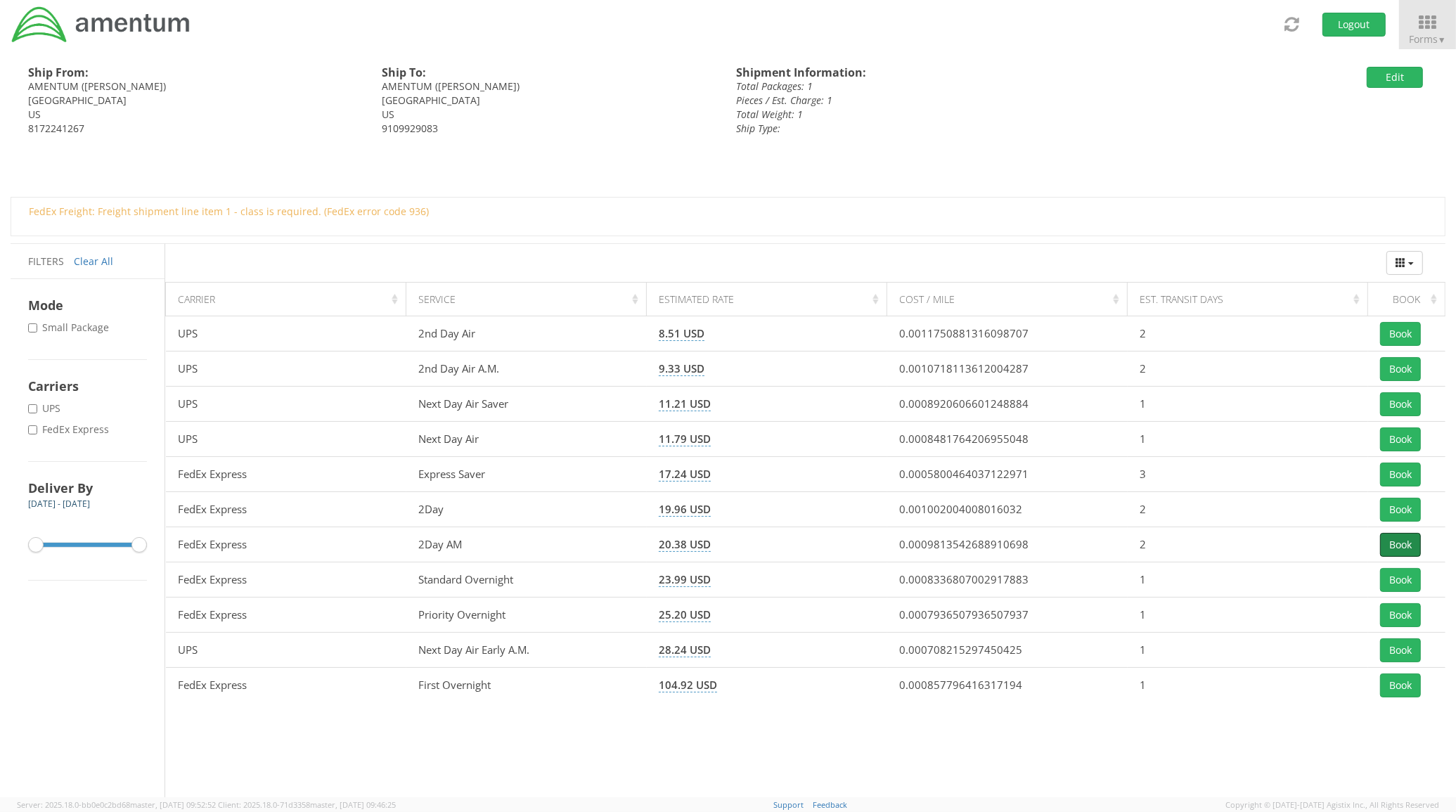
drag, startPoint x: 1413, startPoint y: 536, endPoint x: 1407, endPoint y: 532, distance: 7.2
click at [1409, 532] on button "Book" at bounding box center [1400, 544] width 41 height 24
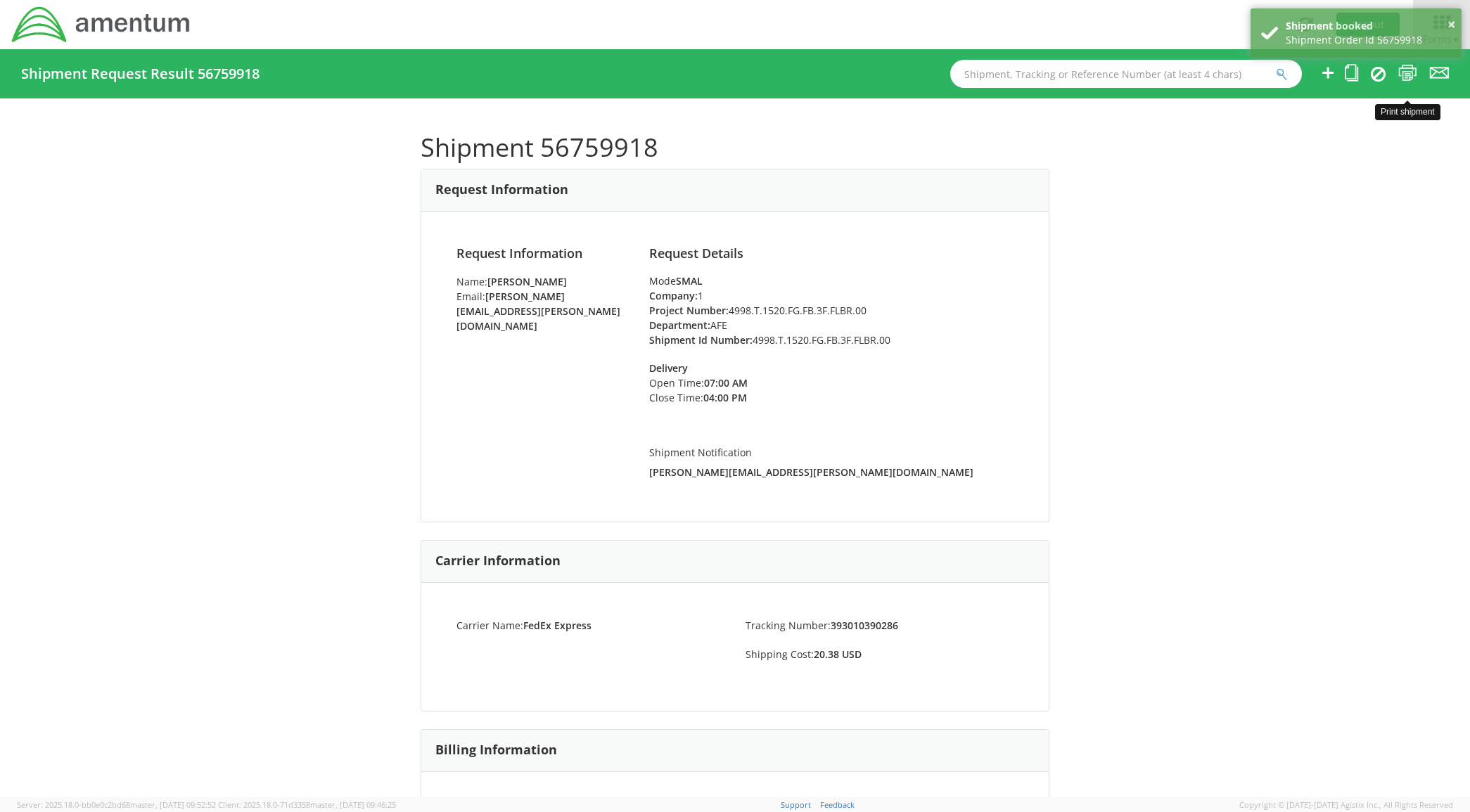
click at [1406, 74] on icon at bounding box center [1407, 72] width 19 height 18
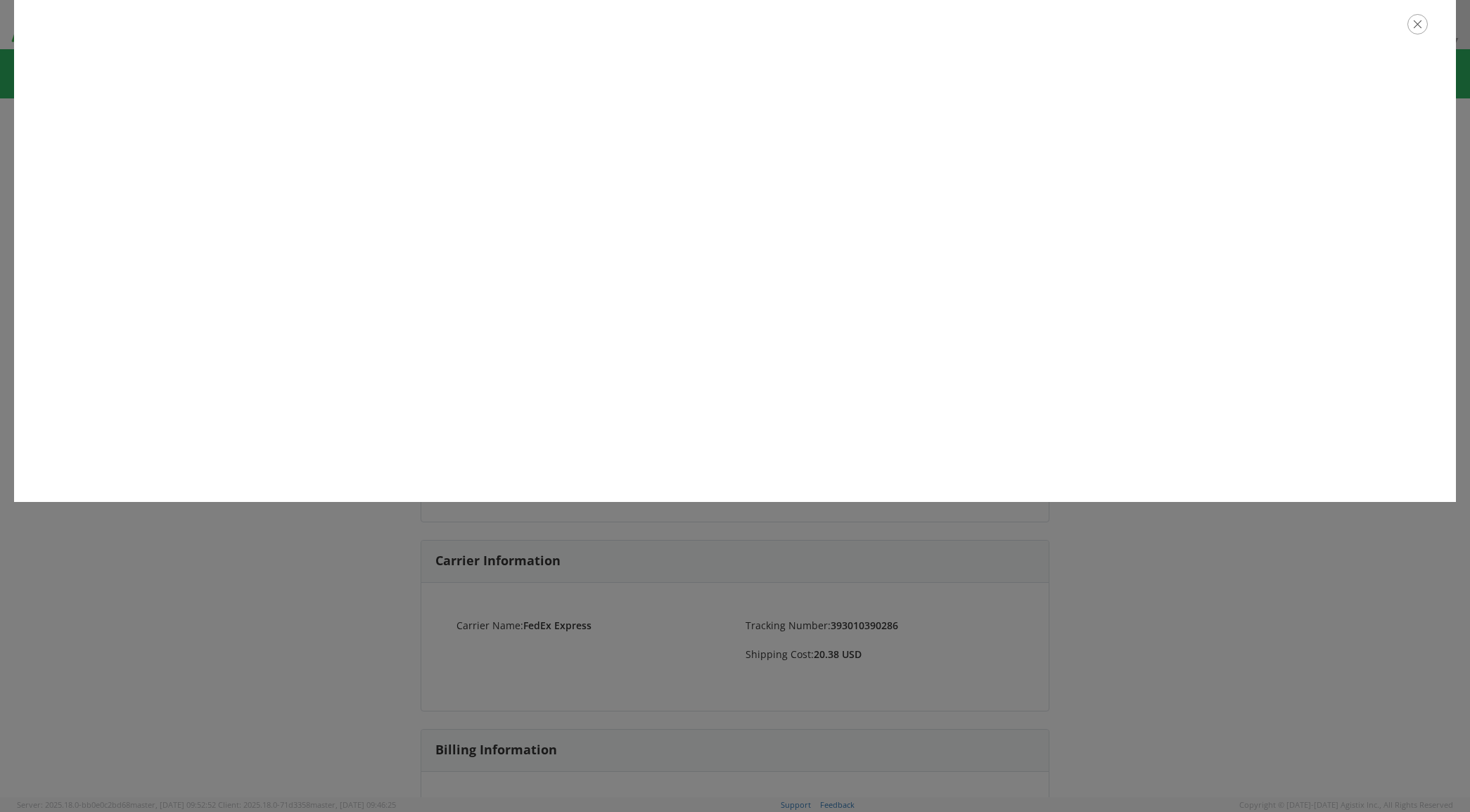
click at [1411, 26] on icon "button" at bounding box center [1417, 24] width 20 height 20
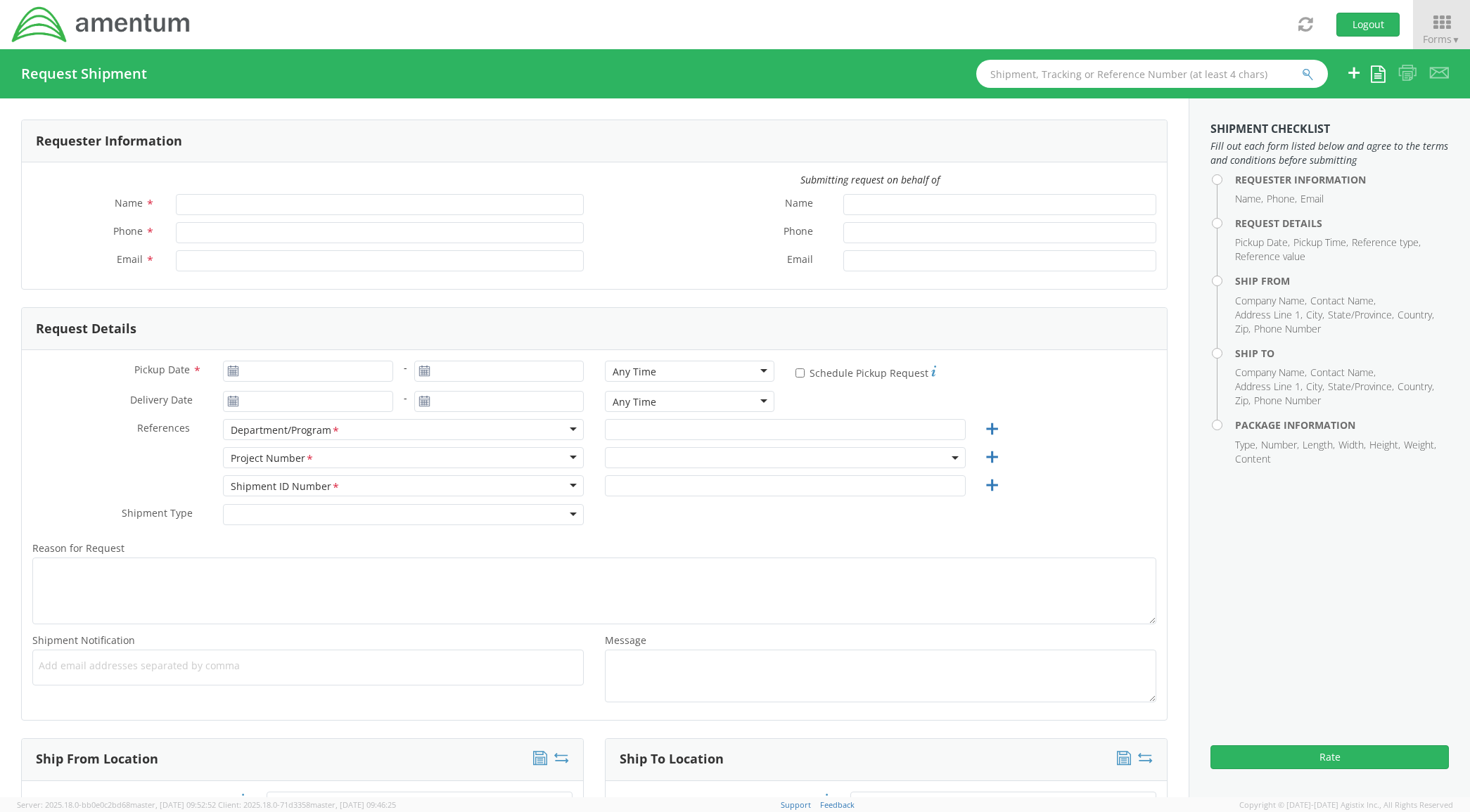
type input "Amanda Lucas"
type input "+1-817-224-1267"
type input "amanda.lucas@amentum.com"
click at [276, 376] on input "Pickup Date *" at bounding box center [307, 371] width 169 height 21
type input "09/09/2025"
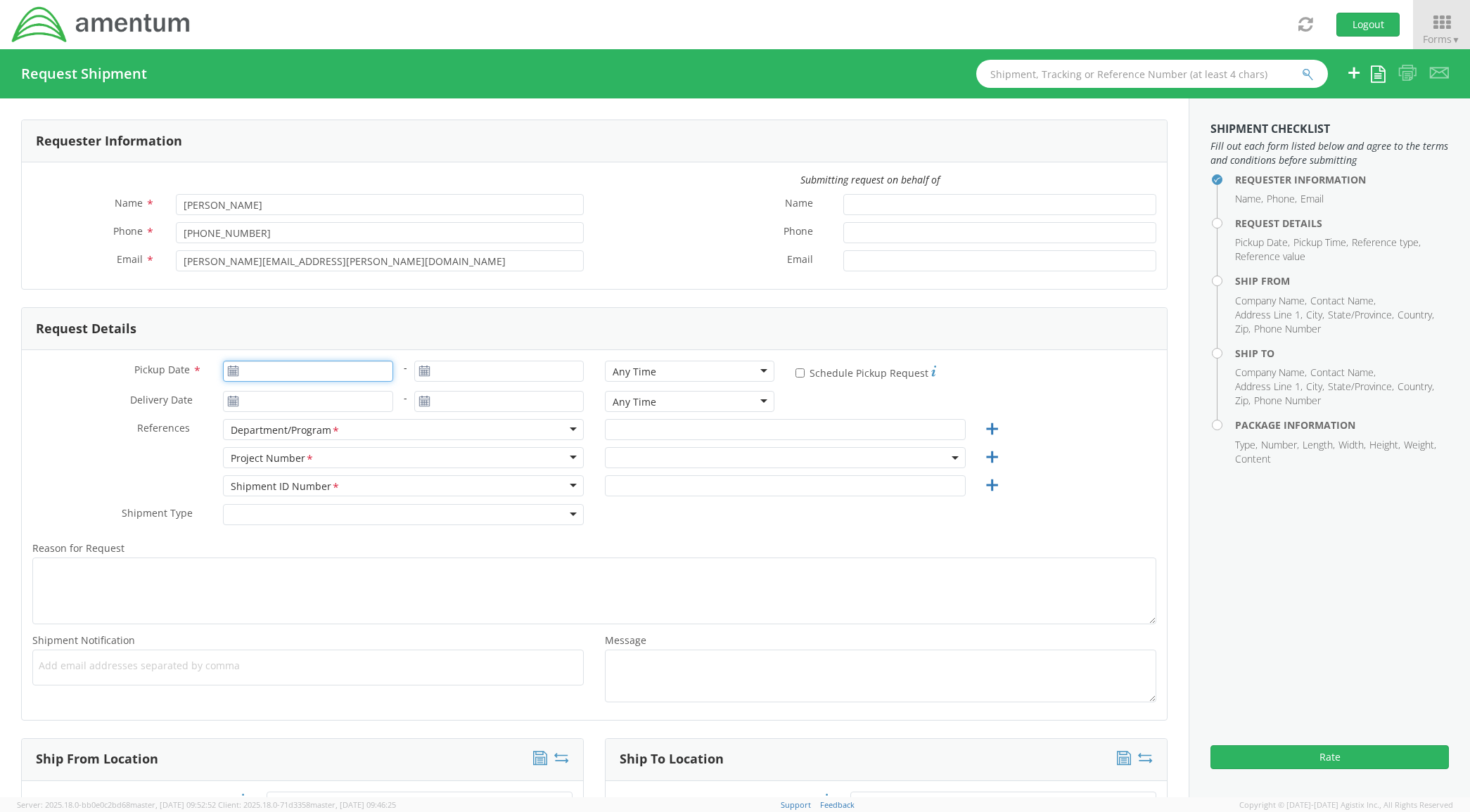
type input "09/09/2025"
click at [290, 461] on td "9" at bounding box center [292, 460] width 24 height 21
click at [623, 439] on input "text" at bounding box center [785, 429] width 361 height 21
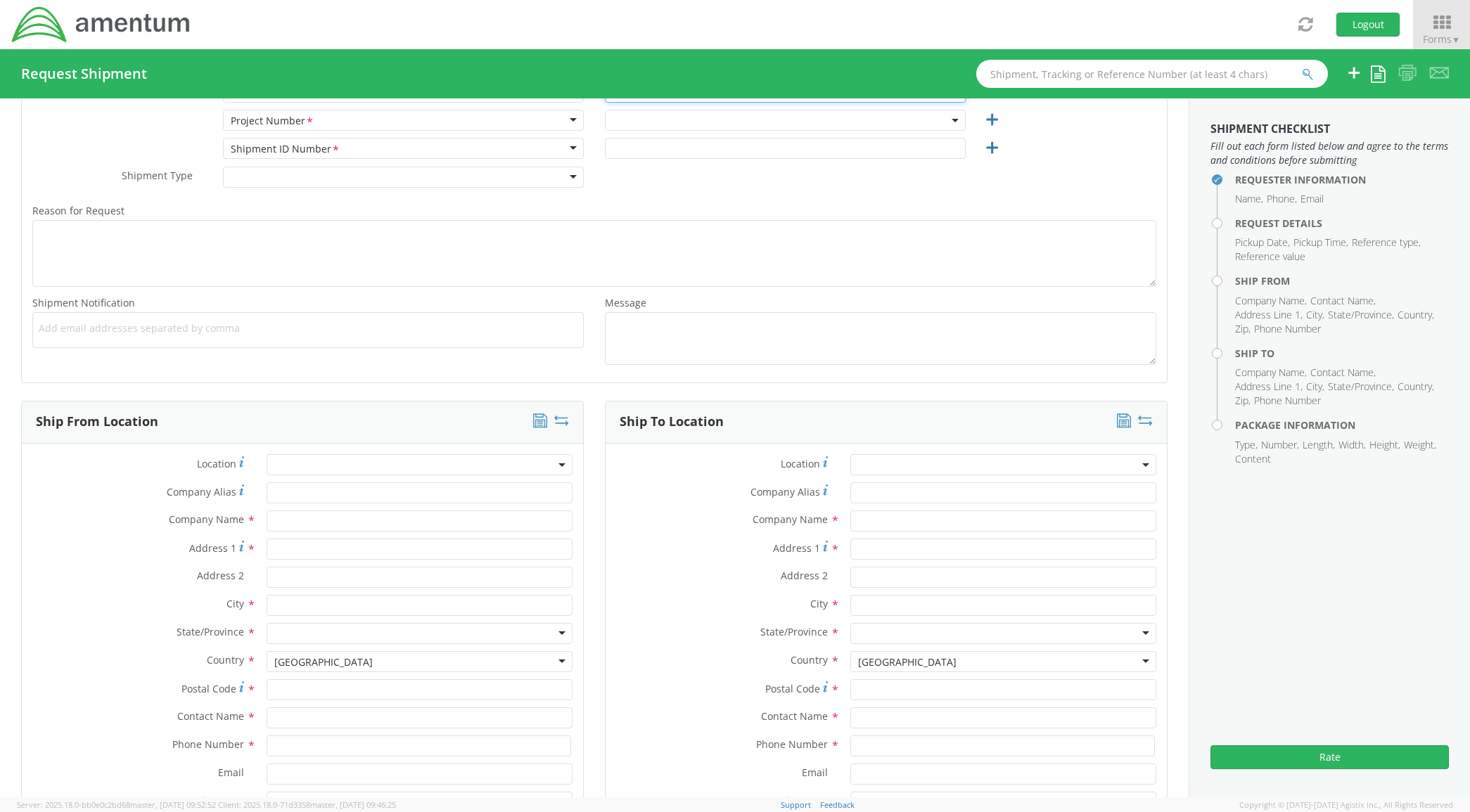
scroll to position [409, 0]
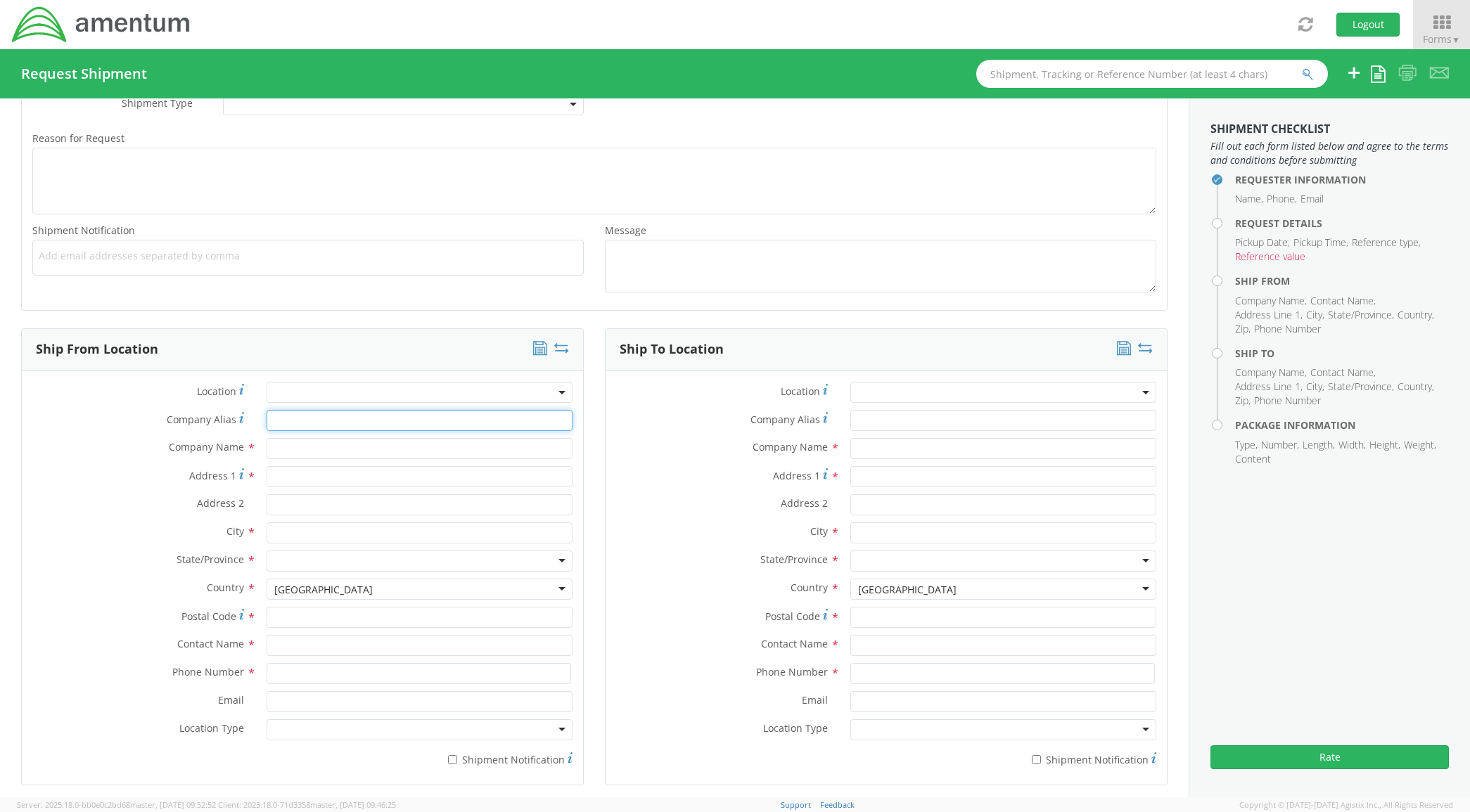
click at [297, 429] on input "Company Alias *" at bounding box center [420, 419] width 307 height 21
type input "AMENTUM"
type input "13500 Heritage Parkway"
type input "Fort Worth"
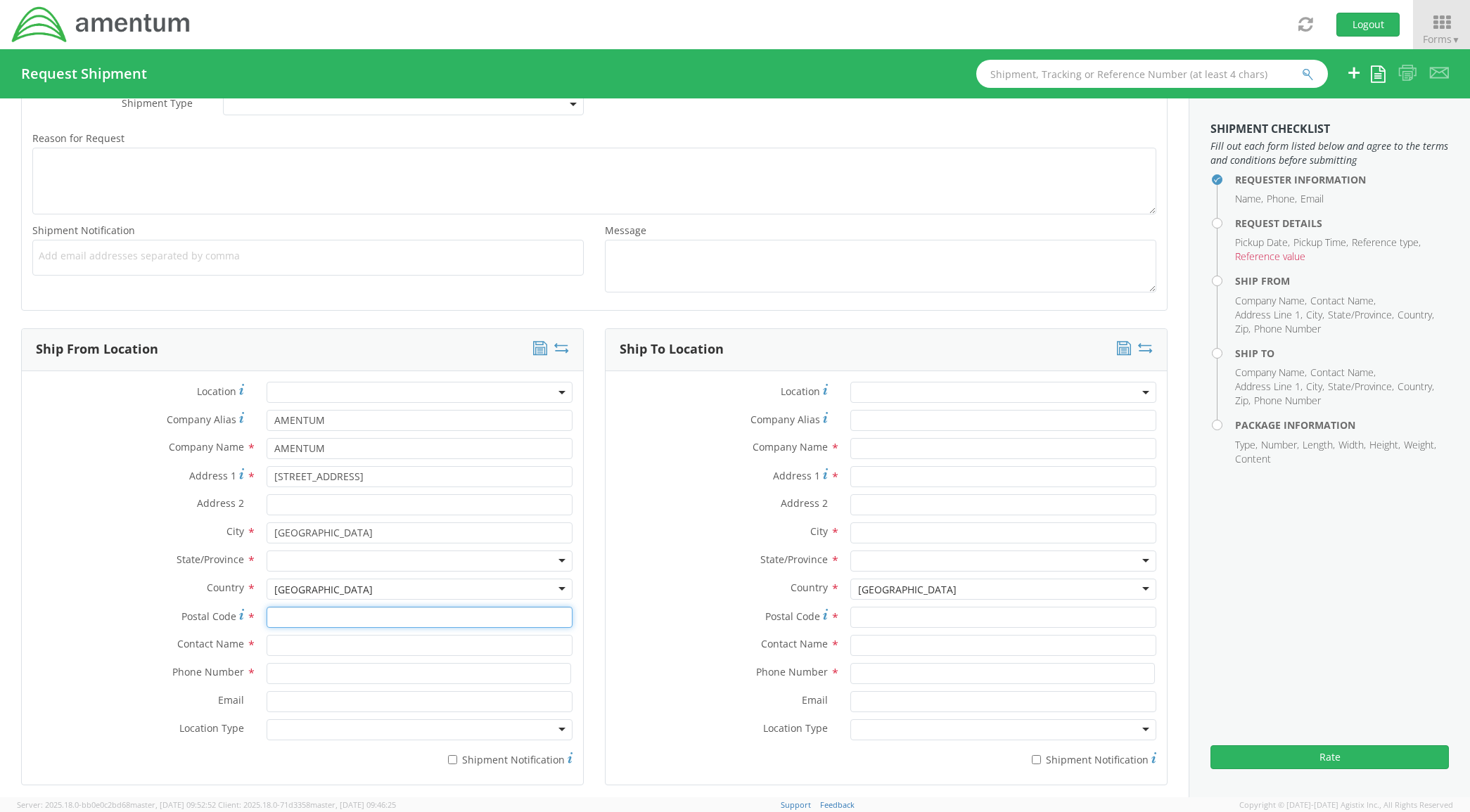
type input "76177"
type input "Amanda Lucas"
type input "8172241267"
type input "AMENTUM"
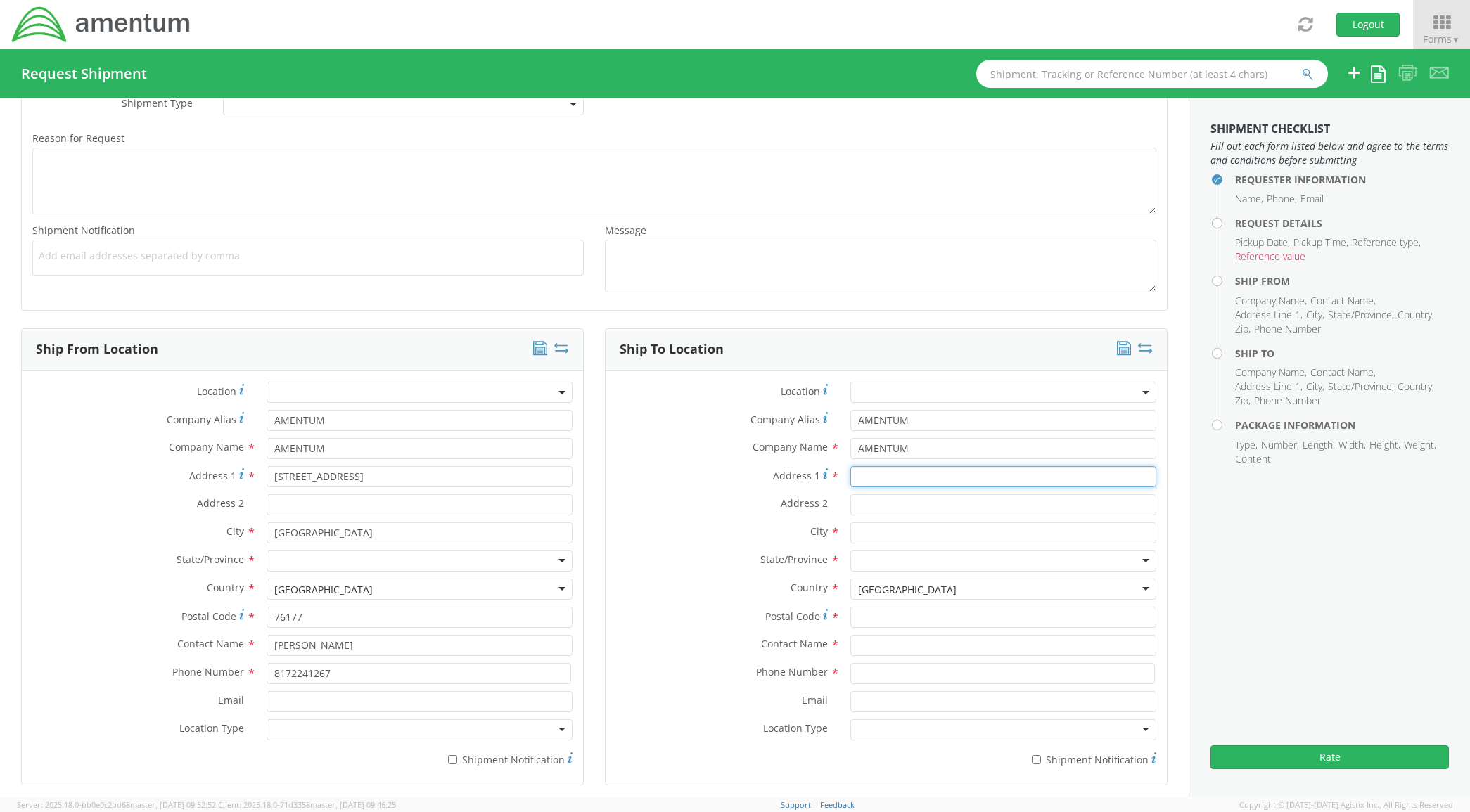
type input "26792 Newby Road"
type input "Athens"
type input "35613"
type input "Tyler Dowland"
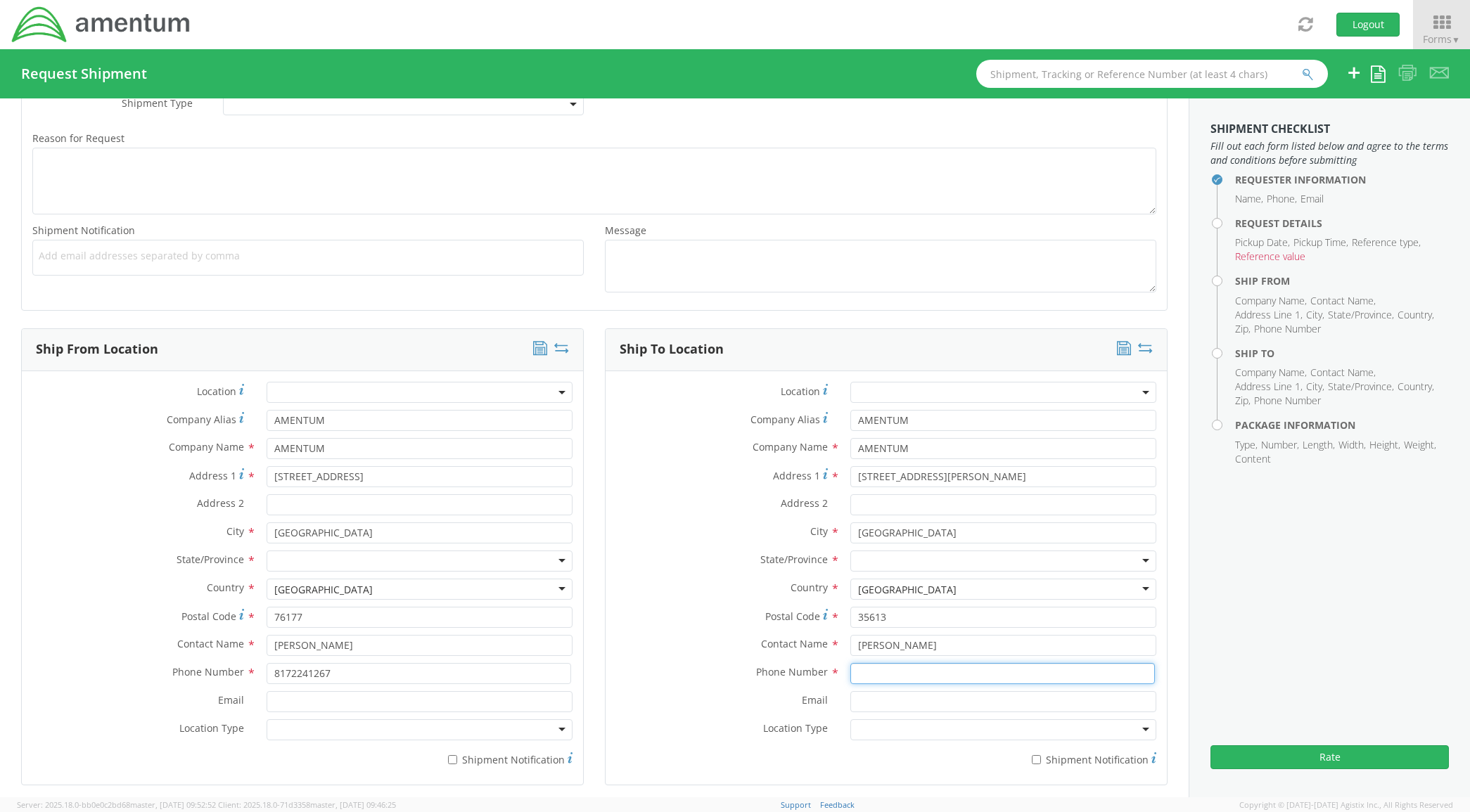
type input "2566551979"
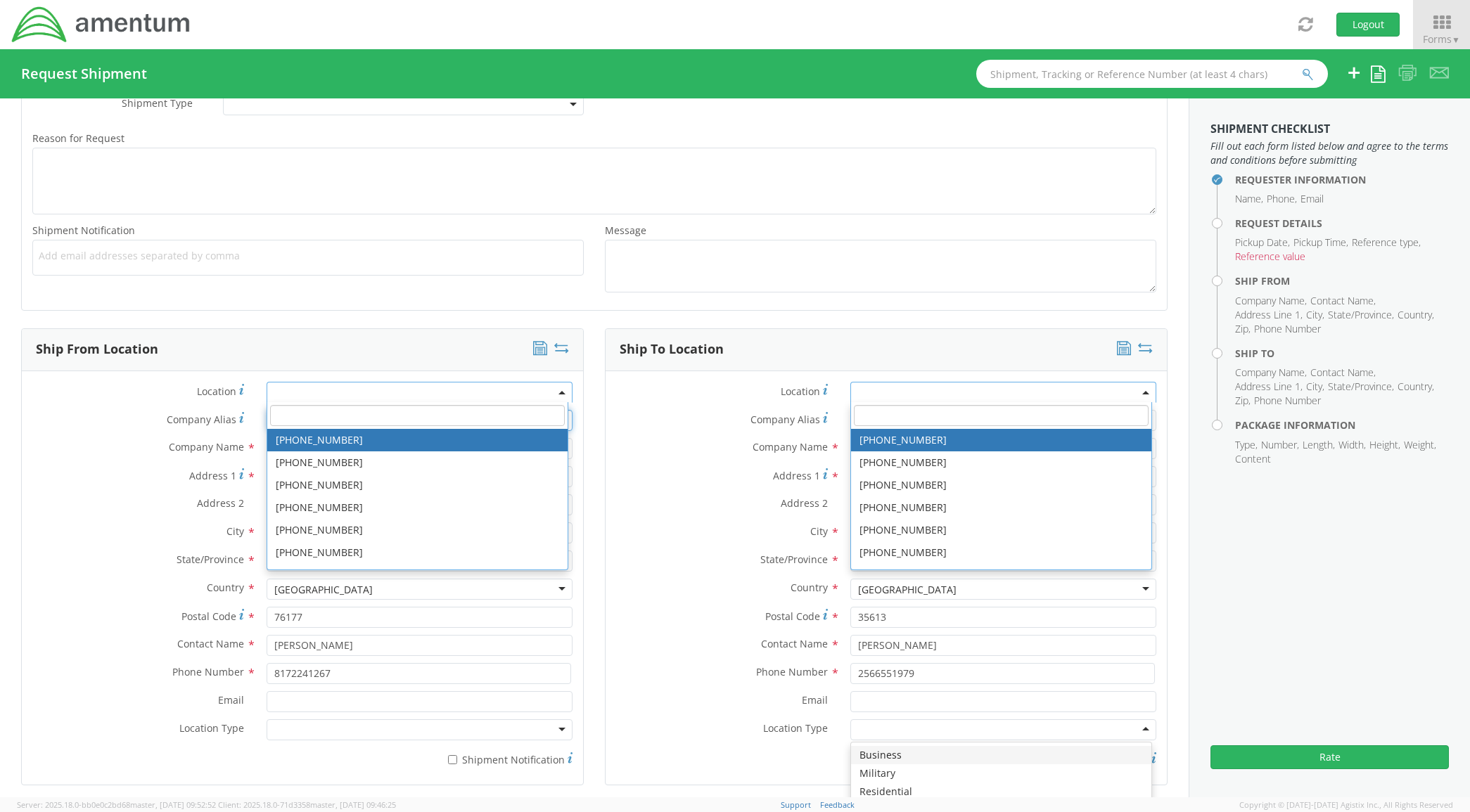
scroll to position [0, 0]
click at [96, 508] on label "Address 2 *" at bounding box center [139, 503] width 235 height 18
click at [266, 508] on input "Address 2 *" at bounding box center [420, 504] width 307 height 21
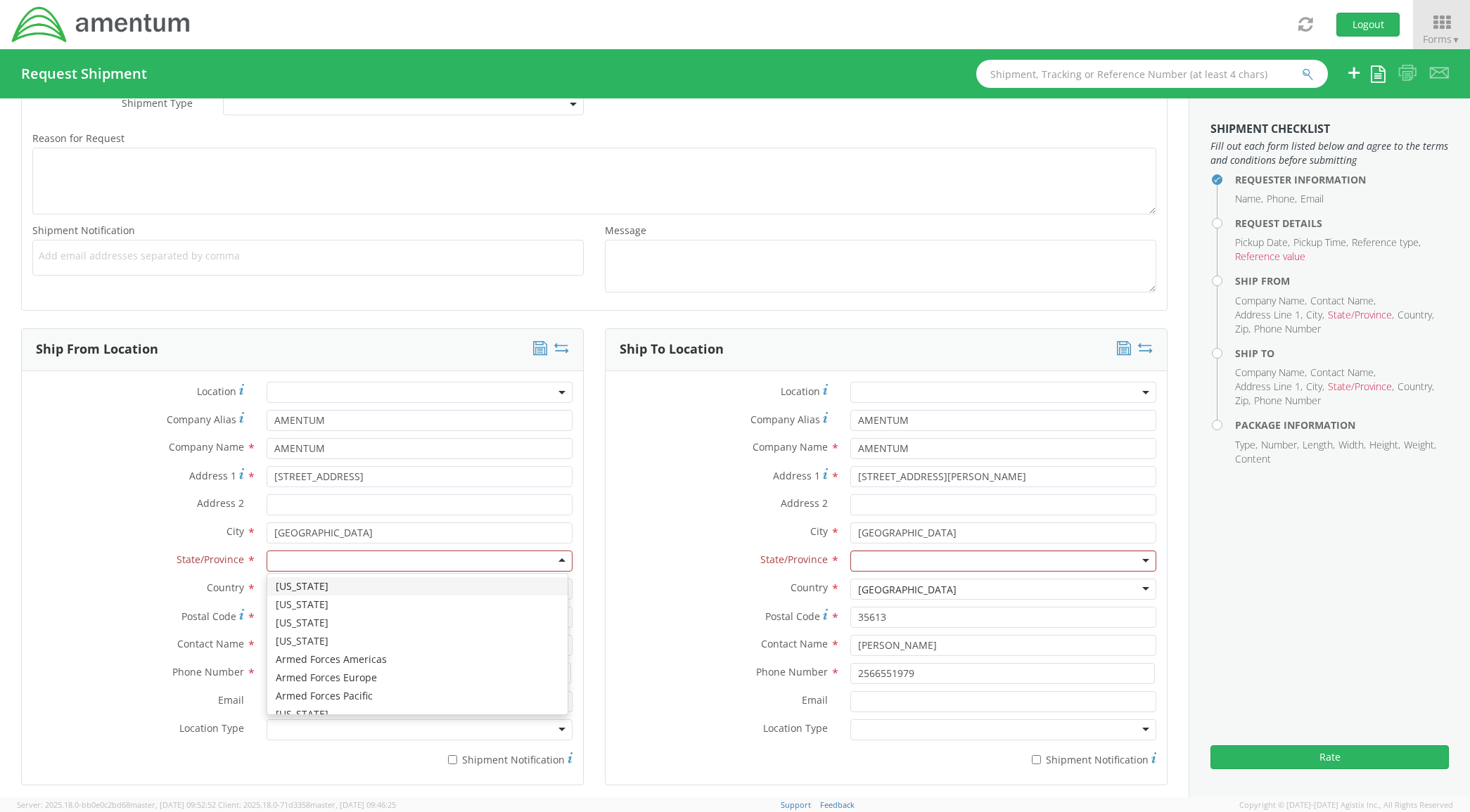
click at [292, 560] on div at bounding box center [420, 560] width 307 height 21
type input "e"
type input "te"
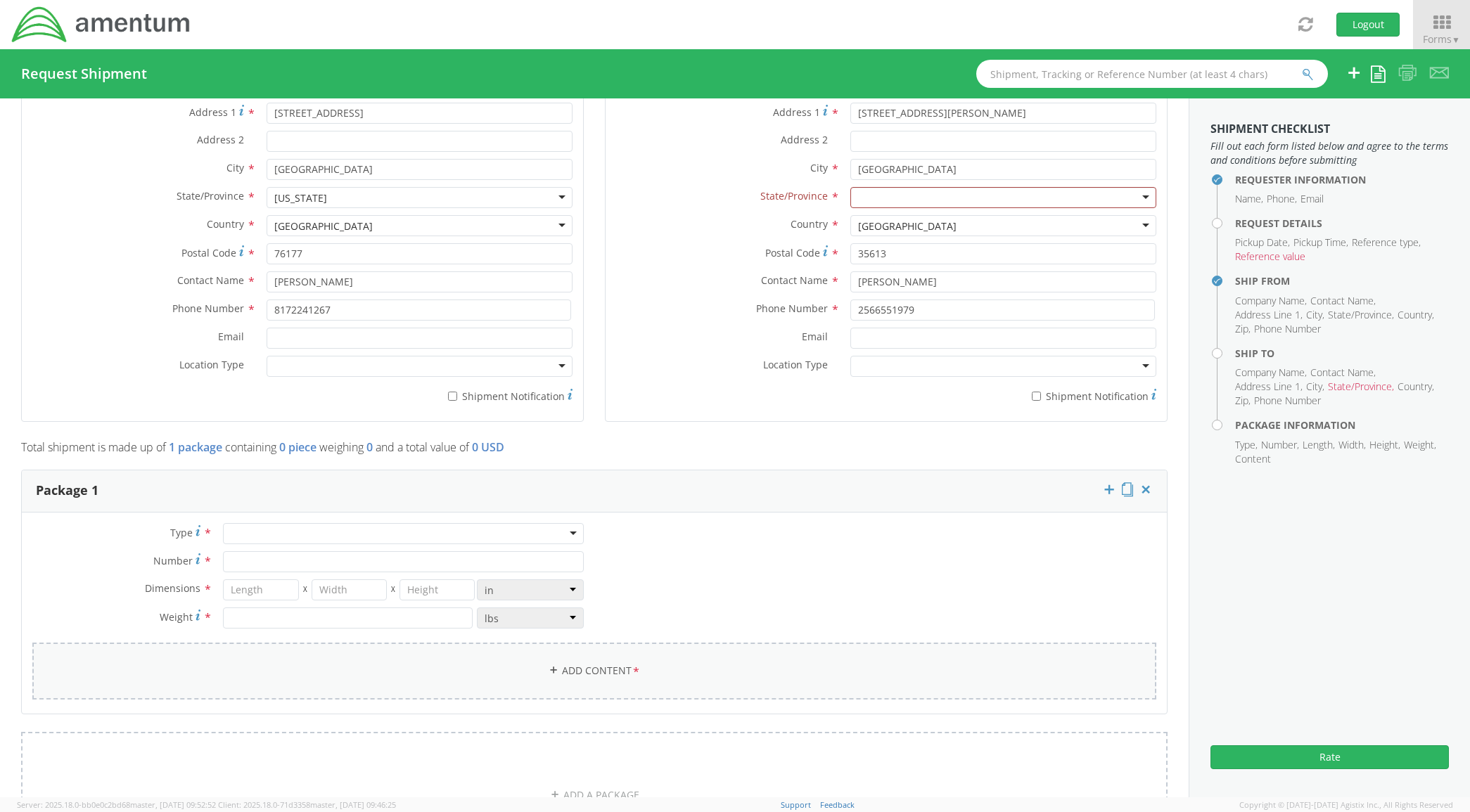
scroll to position [820, 0]
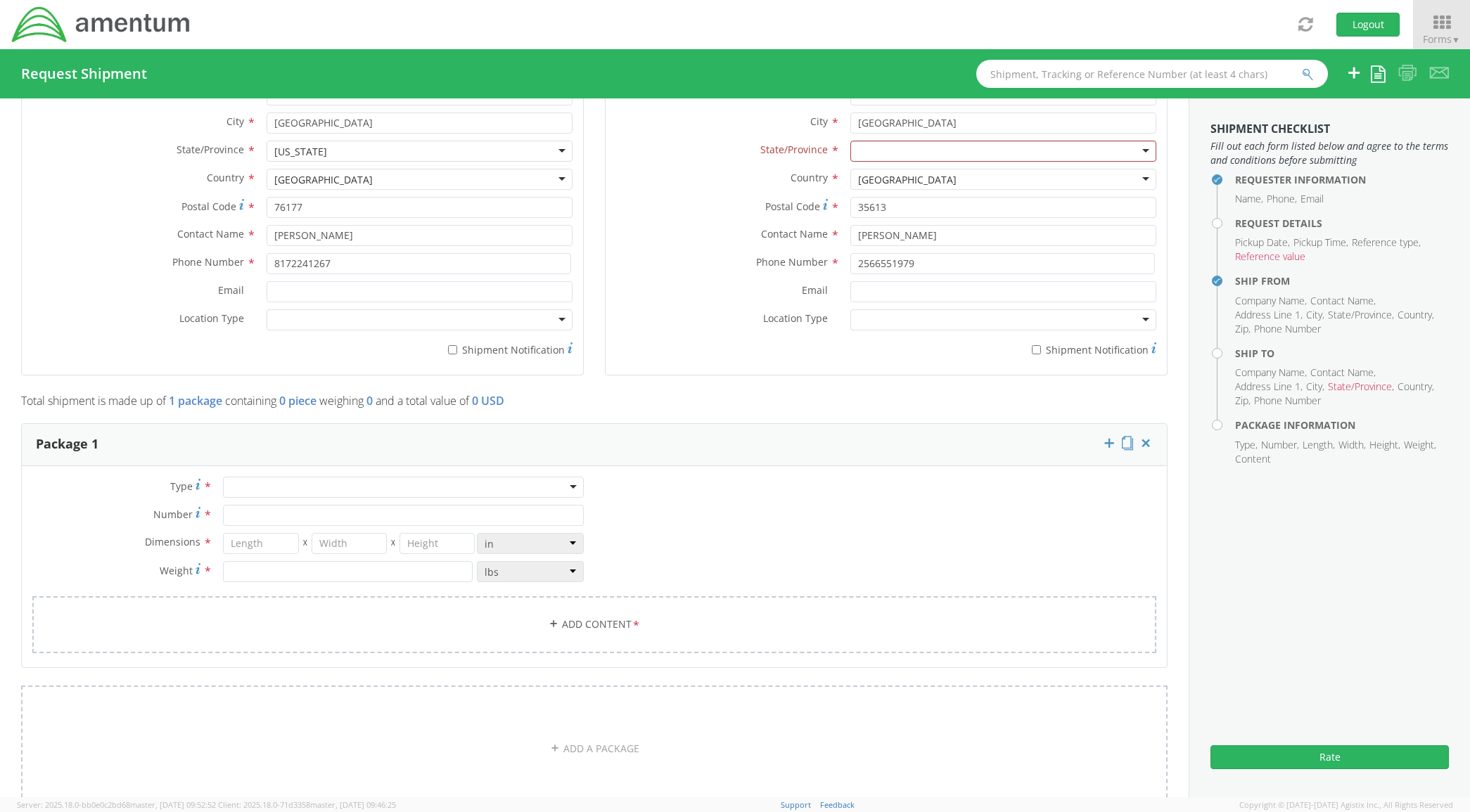
drag, startPoint x: 265, startPoint y: 486, endPoint x: 271, endPoint y: 502, distance: 17.1
click at [266, 486] on div at bounding box center [403, 486] width 361 height 21
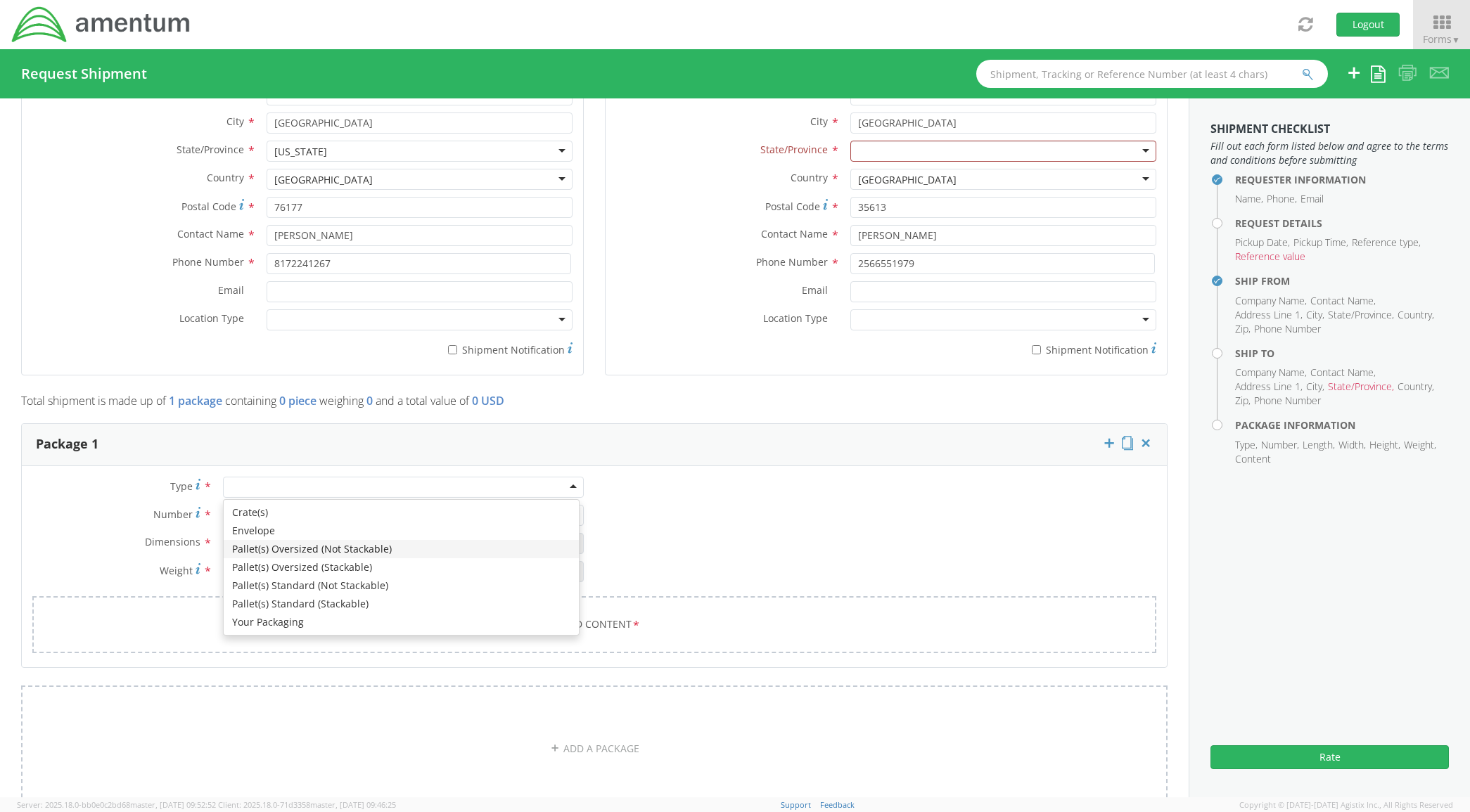
type input "1"
type input "9.5"
type input "12.5"
type input "0.25"
type input "1"
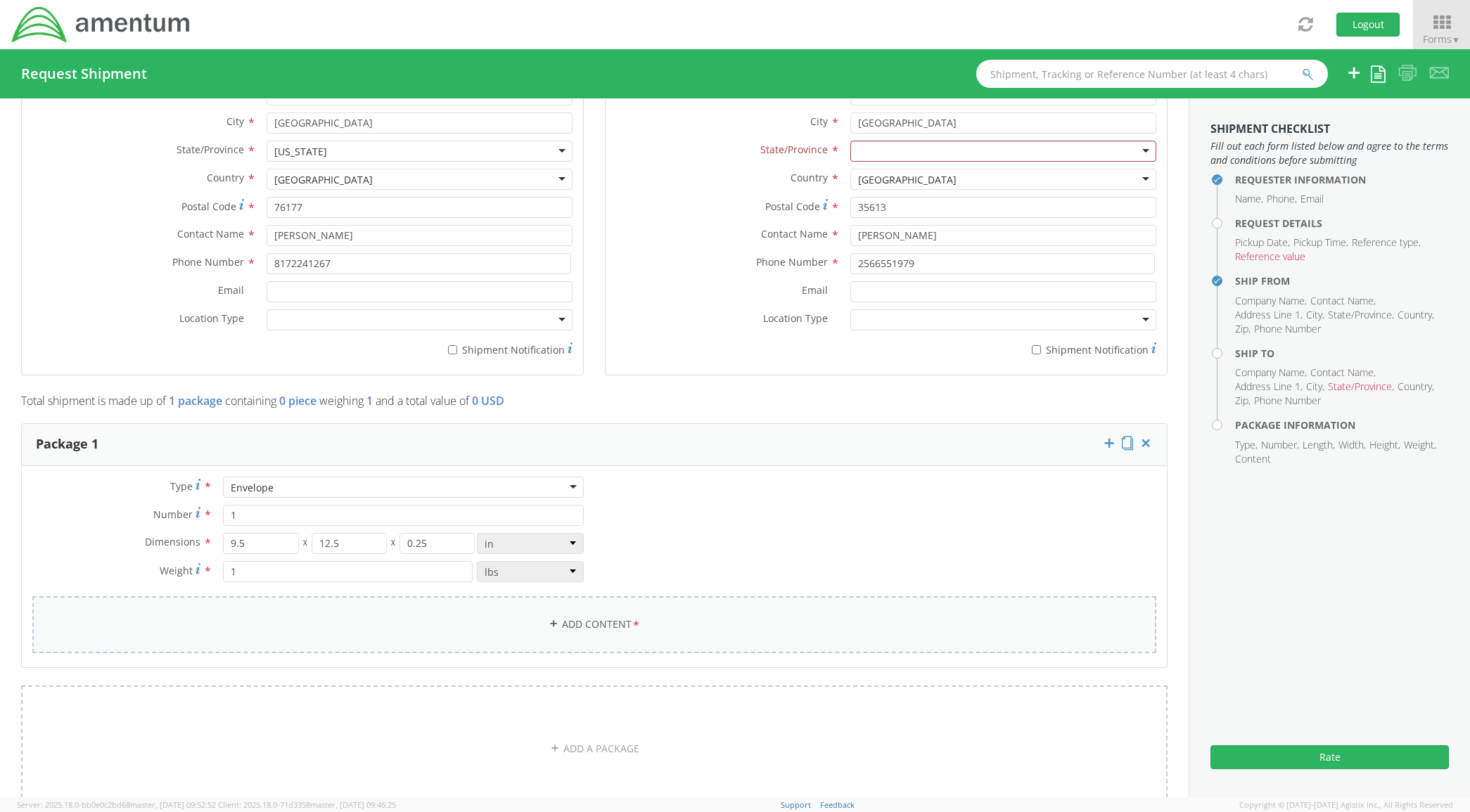
click at [341, 606] on link "Add Content *" at bounding box center [595, 624] width 1124 height 57
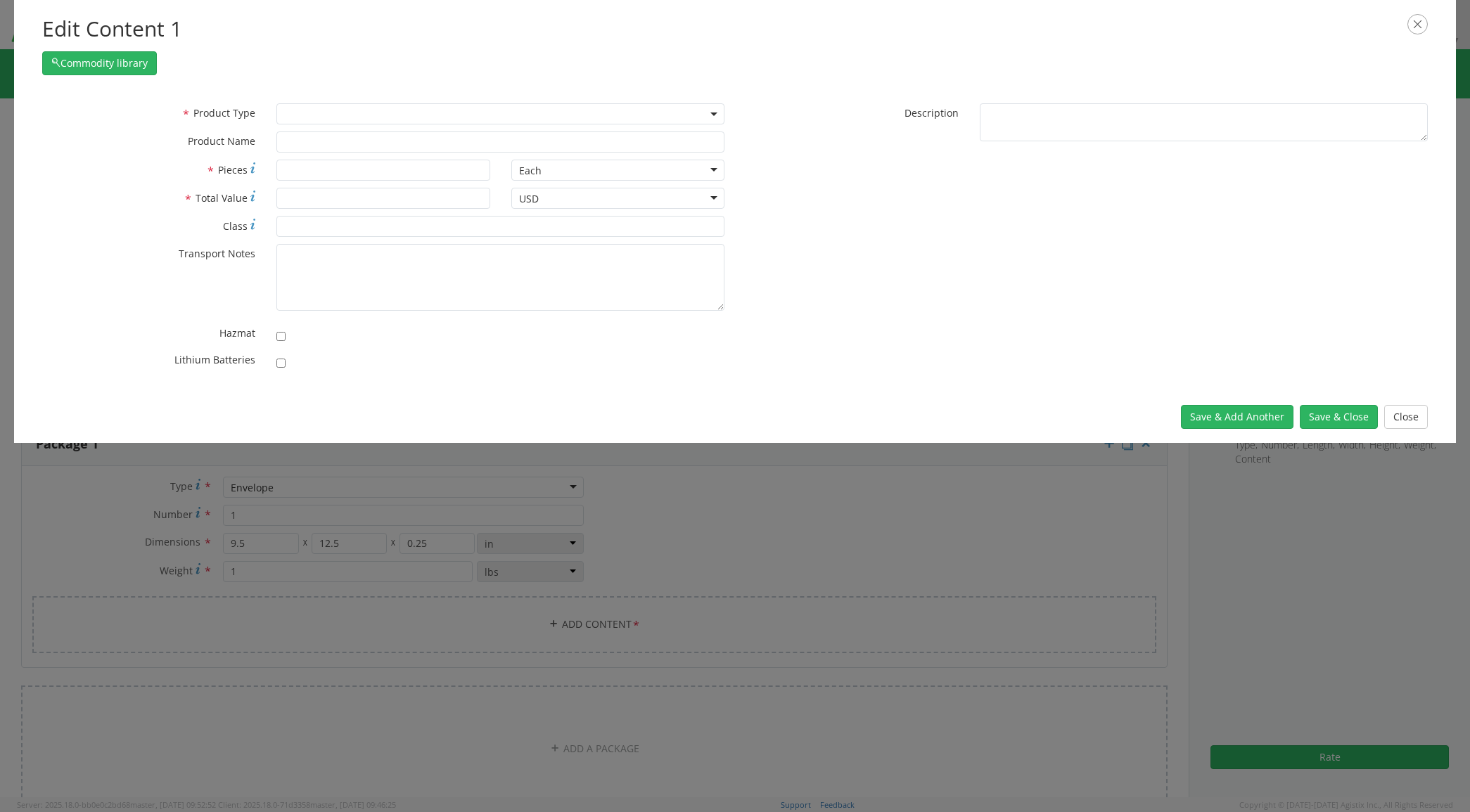
click at [297, 117] on span at bounding box center [500, 113] width 448 height 21
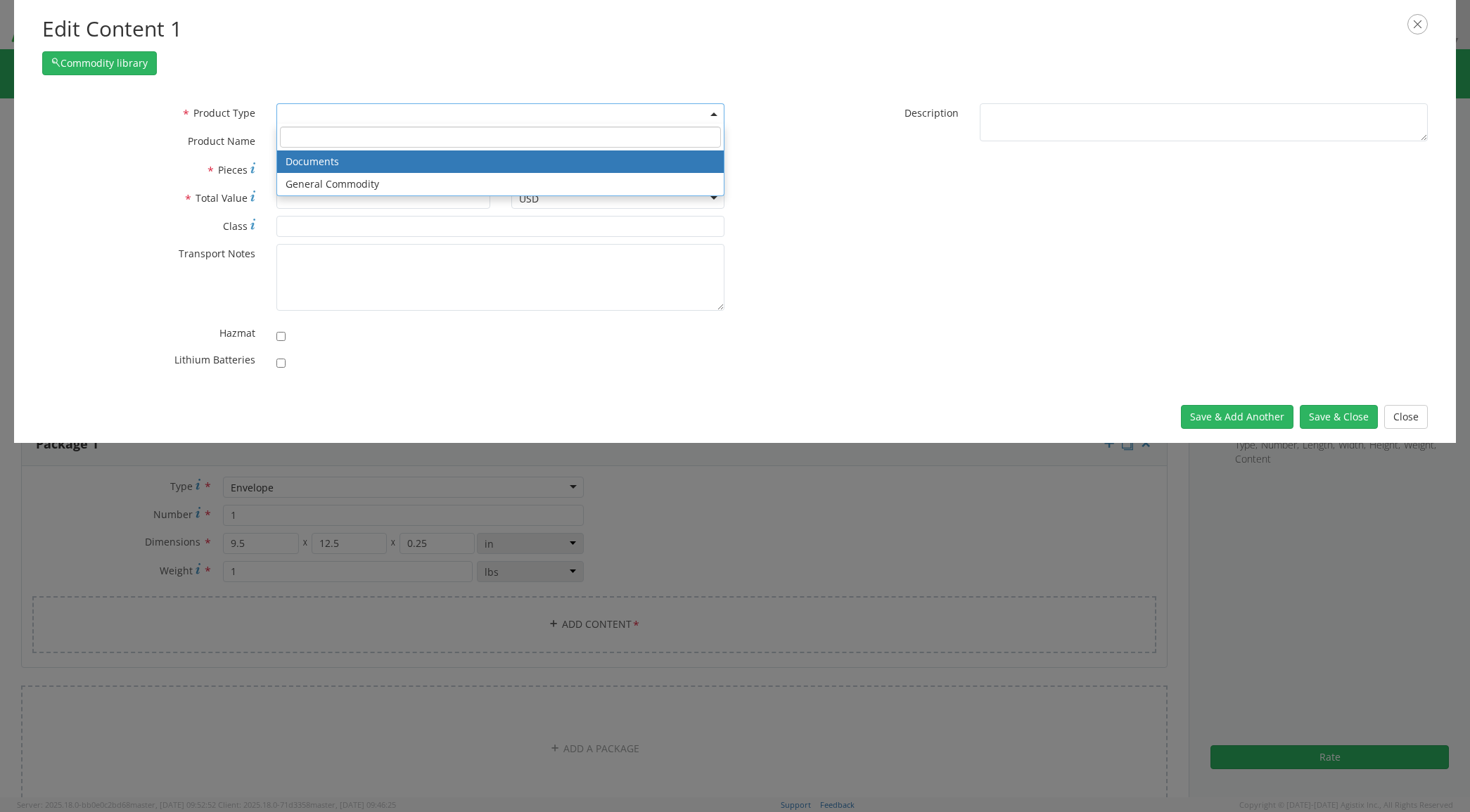
select select "DOCUMENT"
type input "Documents"
type input "1"
type textarea "Documents"
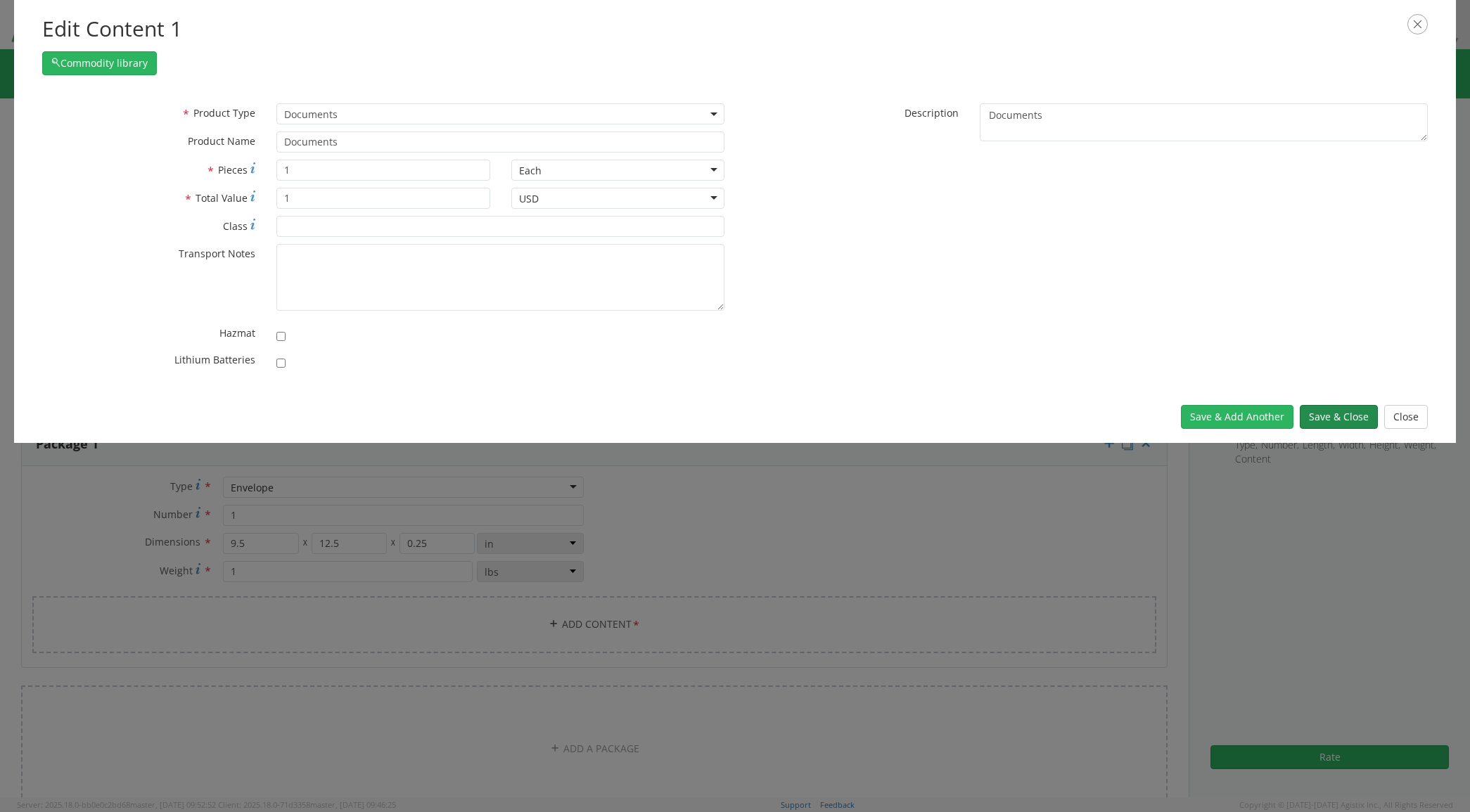
click at [1349, 419] on button "Save & Close" at bounding box center [1338, 417] width 78 height 24
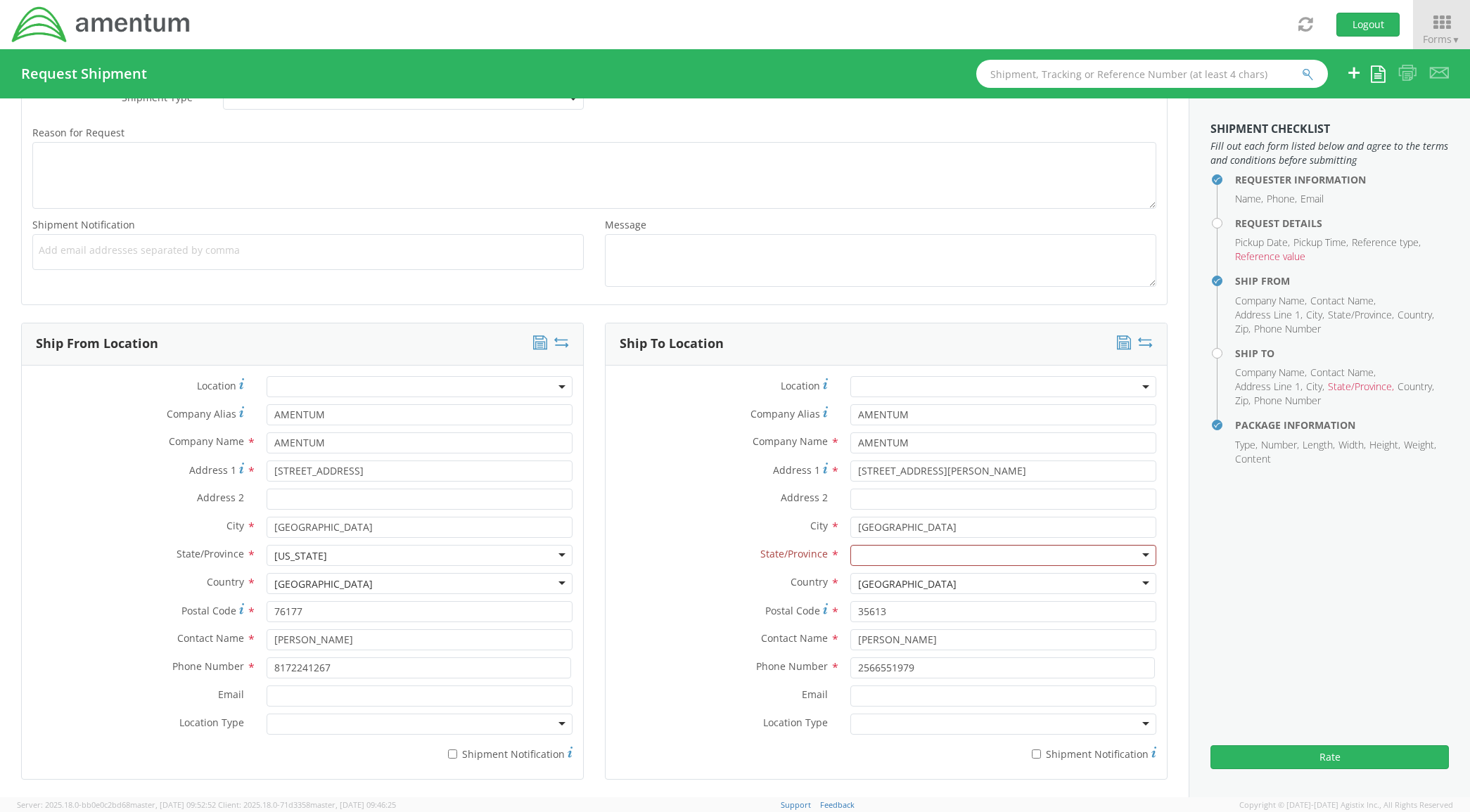
scroll to position [409, 0]
drag, startPoint x: 965, startPoint y: 479, endPoint x: 809, endPoint y: 491, distance: 156.5
click at [810, 490] on div "Address 1 * 26792 Newby Road" at bounding box center [886, 481] width 561 height 28
type input "18 Polo Rd"
type input "Langhorne"
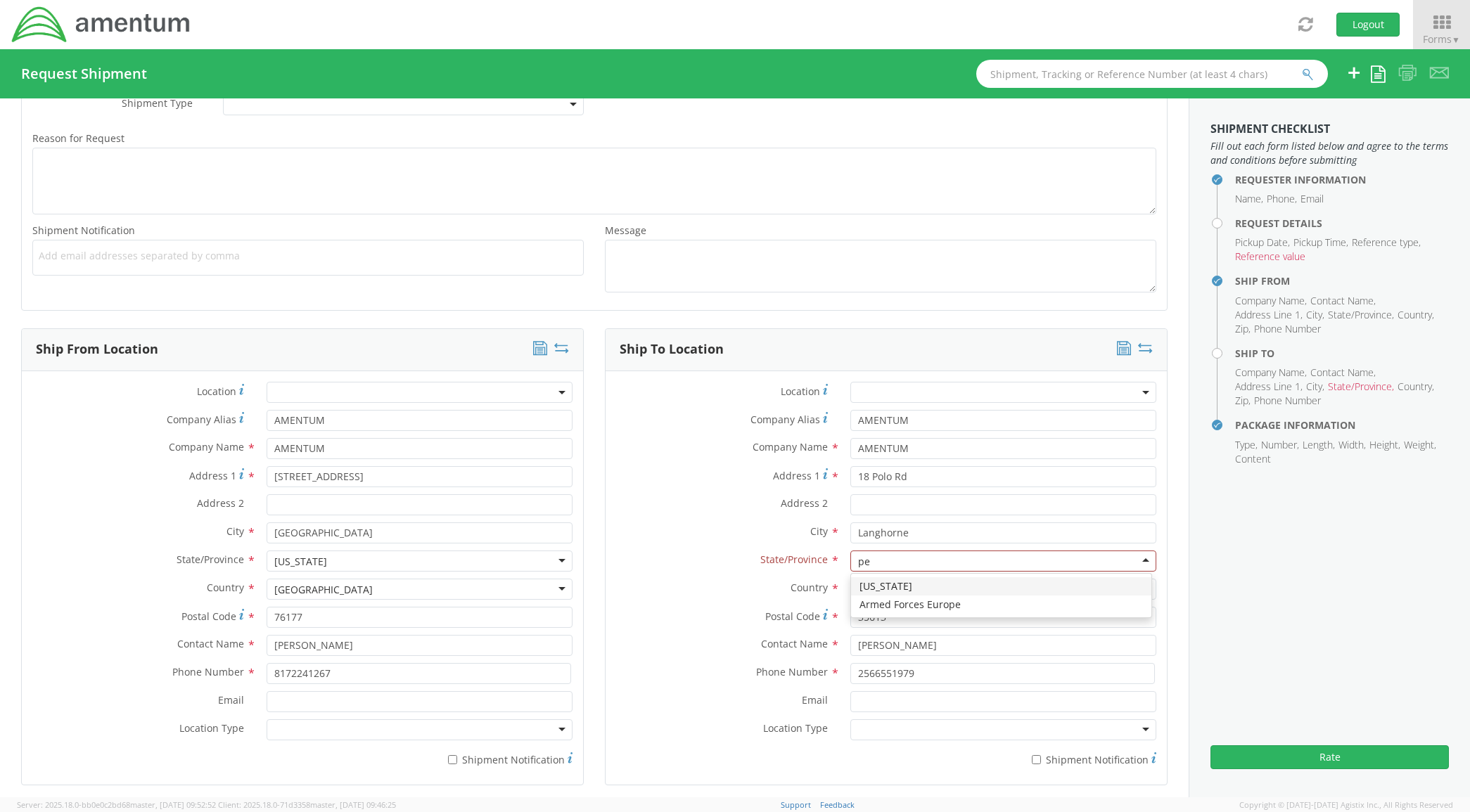
type input "pen"
drag, startPoint x: 895, startPoint y: 589, endPoint x: 888, endPoint y: 609, distance: 21.2
drag, startPoint x: 888, startPoint y: 620, endPoint x: 729, endPoint y: 620, distance: 159.0
click at [733, 620] on div "Postal Code * 35613" at bounding box center [886, 617] width 561 height 21
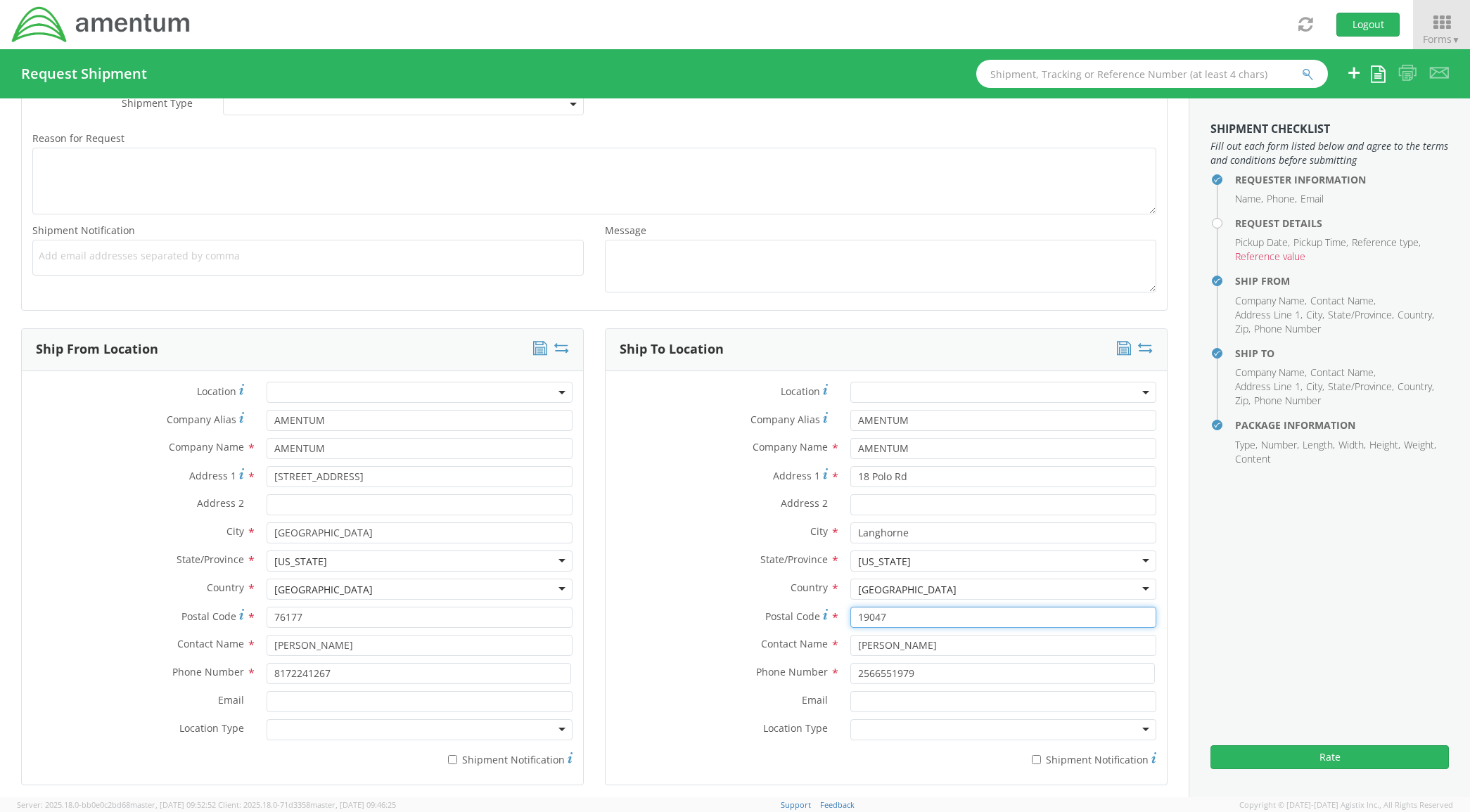
type input "19047"
type input "Daniel Martin"
type input "2155840142"
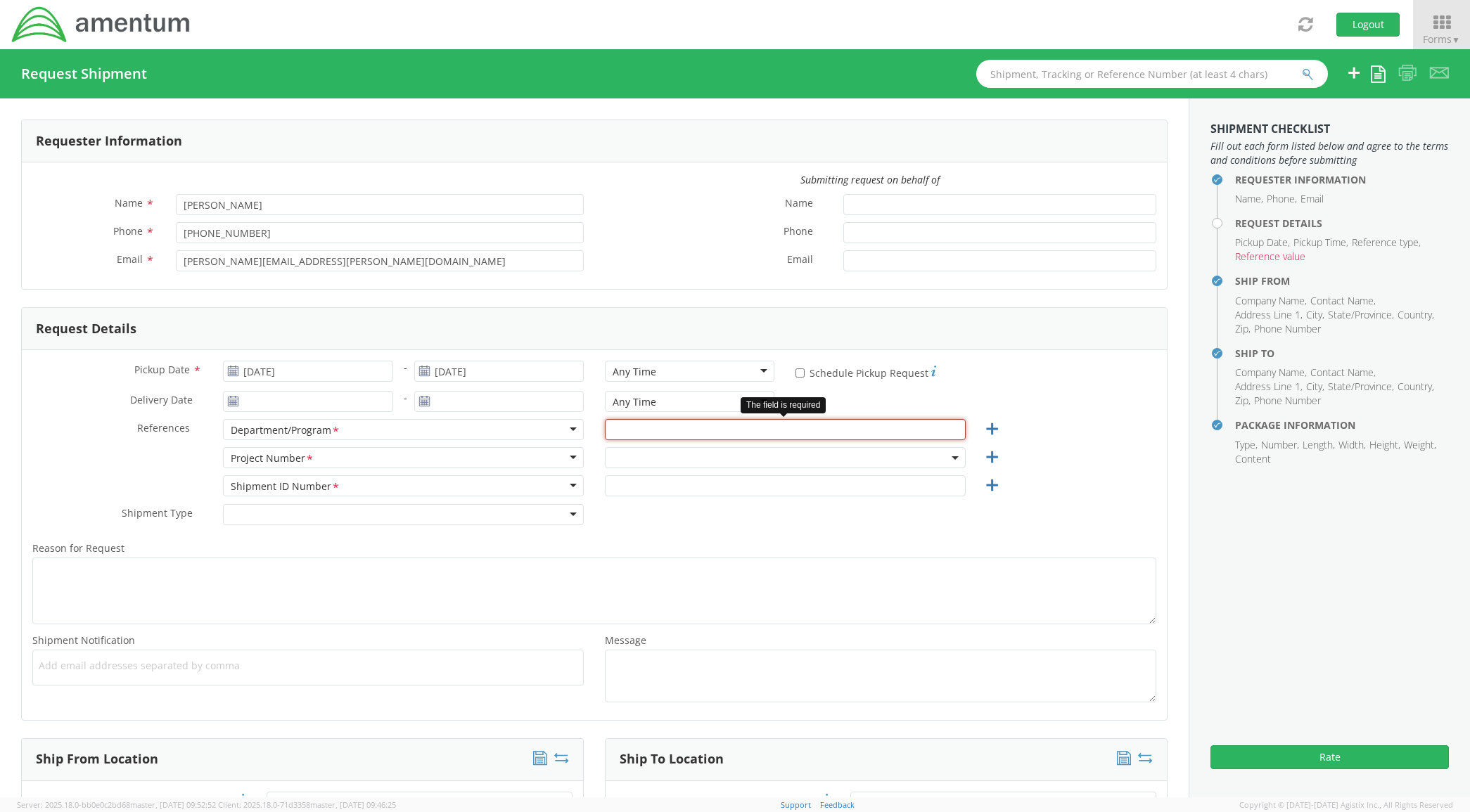
drag, startPoint x: 731, startPoint y: 429, endPoint x: 725, endPoint y: 436, distance: 9.2
click at [731, 429] on input "text" at bounding box center [785, 429] width 361 height 21
paste input "OVHD.600535.00PMO"
drag, startPoint x: 549, startPoint y: 430, endPoint x: 482, endPoint y: 439, distance: 67.6
click at [482, 439] on div "References * Department/Program <span class="required">*</span> Department/Prog…" at bounding box center [594, 433] width 1145 height 28
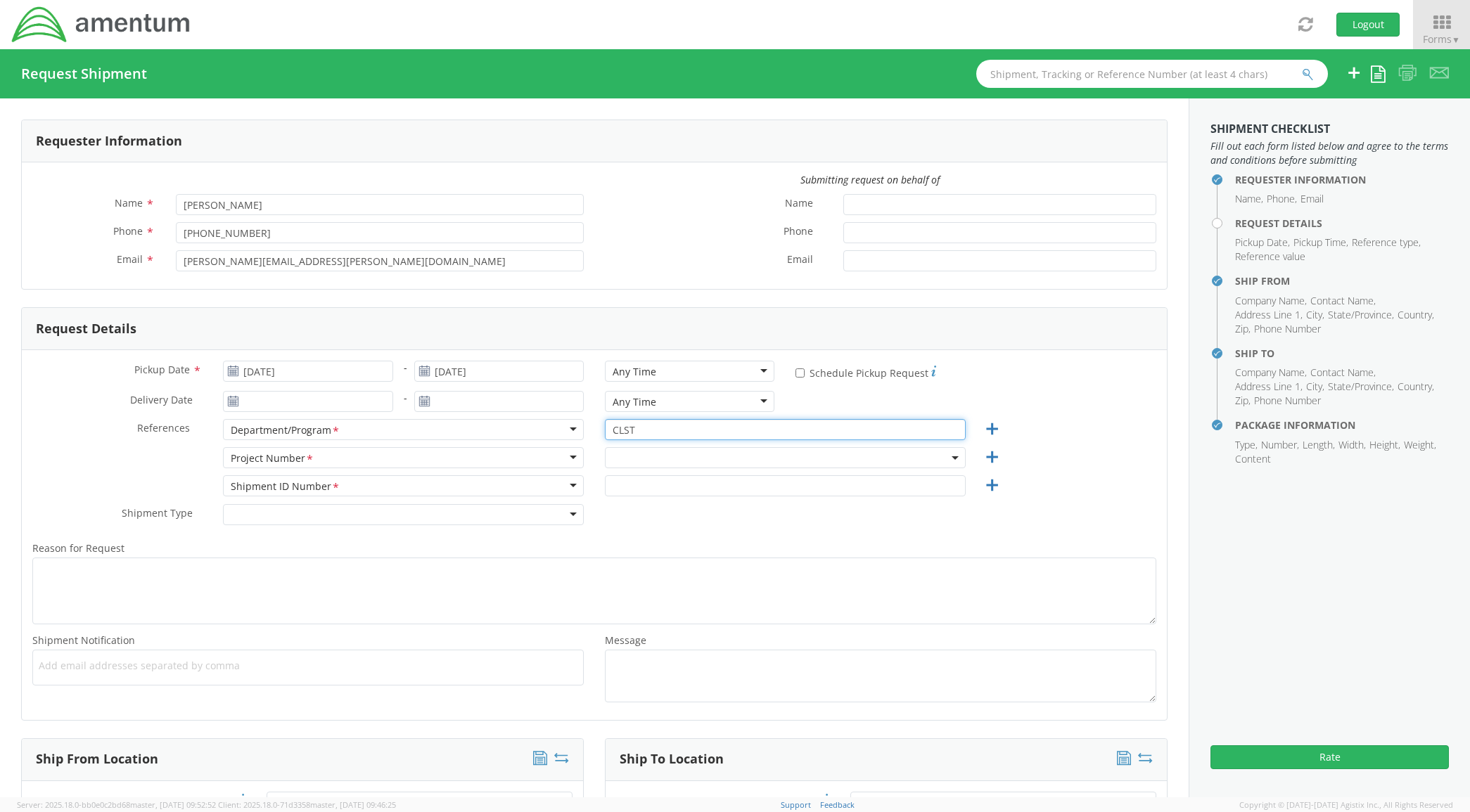
type input "CLST"
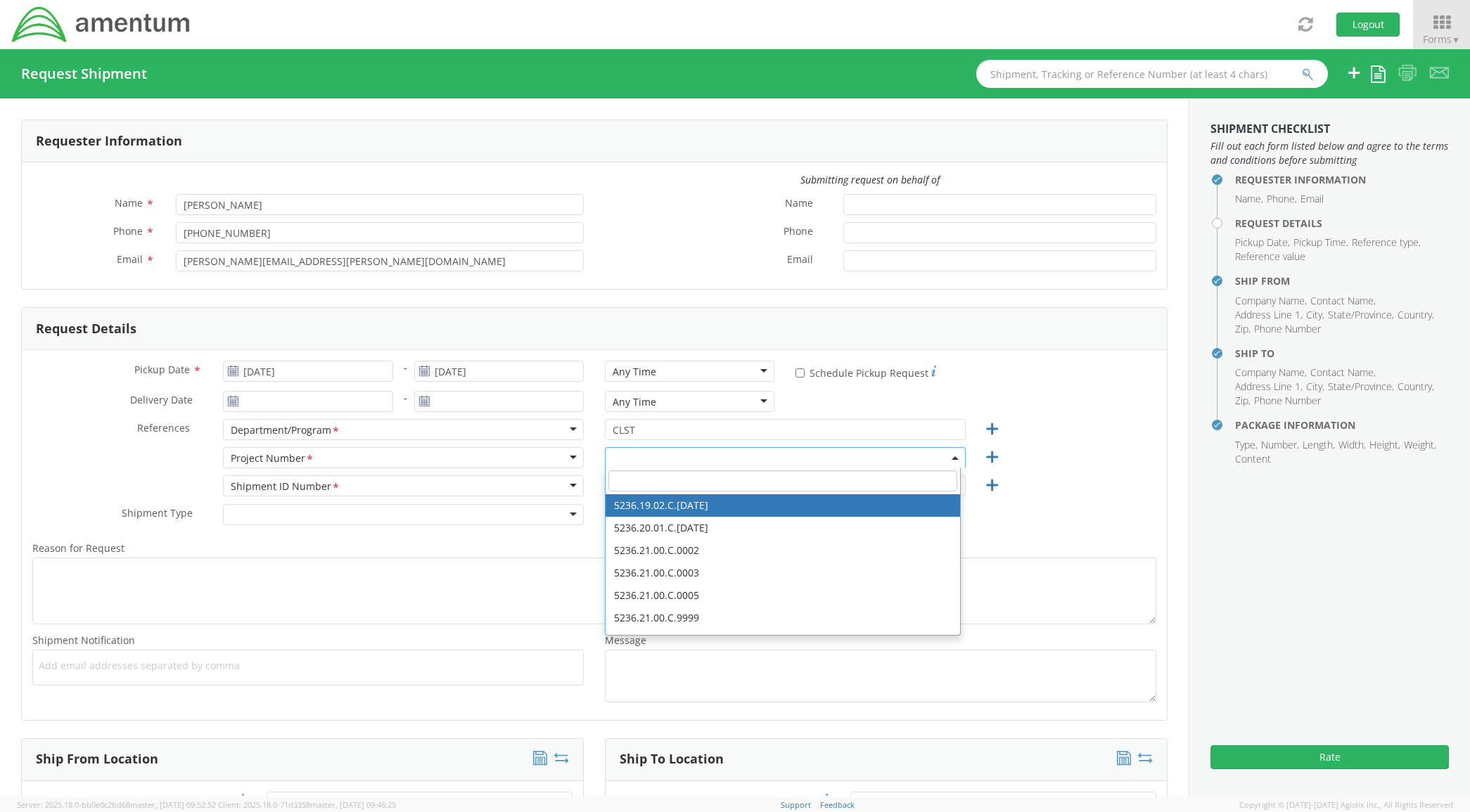
click at [625, 480] on input "search" at bounding box center [782, 481] width 348 height 21
paste input "OVHD.600535.00PMO"
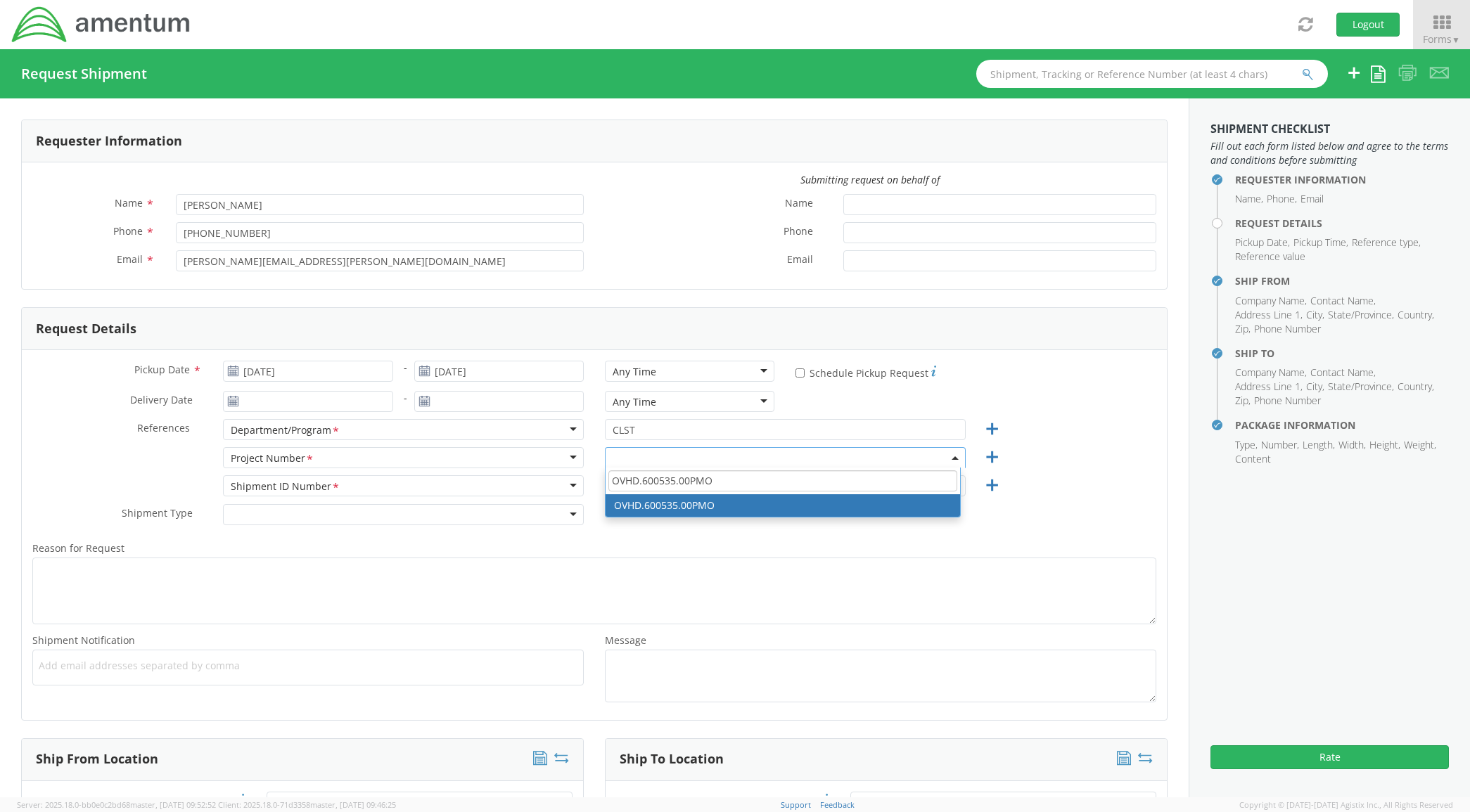
type input "OVHD.600535.00PMO"
select select "OVHD.600535.00PMO"
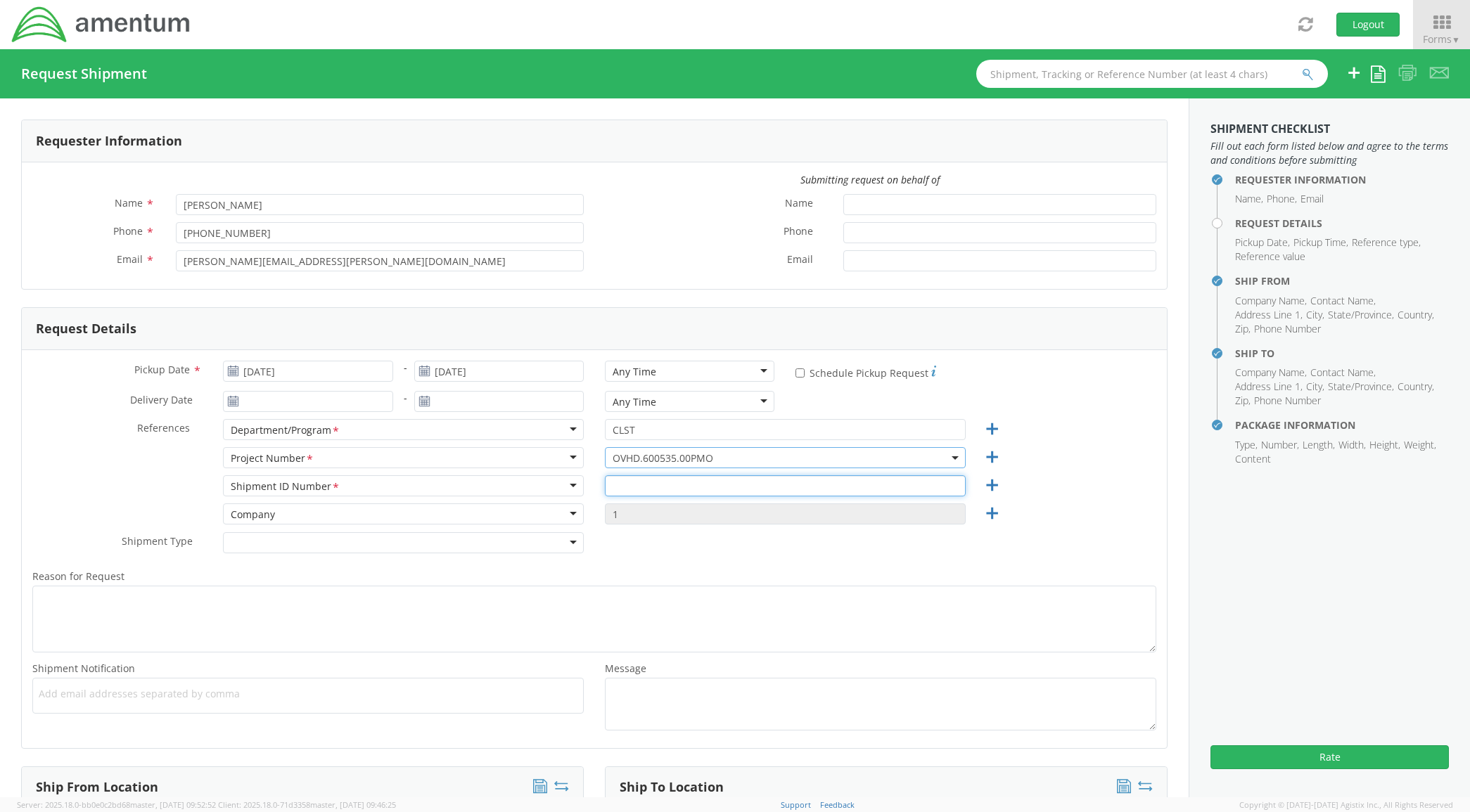
click at [680, 480] on input "text" at bounding box center [785, 486] width 361 height 21
paste input "OVHD.600535.00PMO"
type input "OVHD.600535.00PMO"
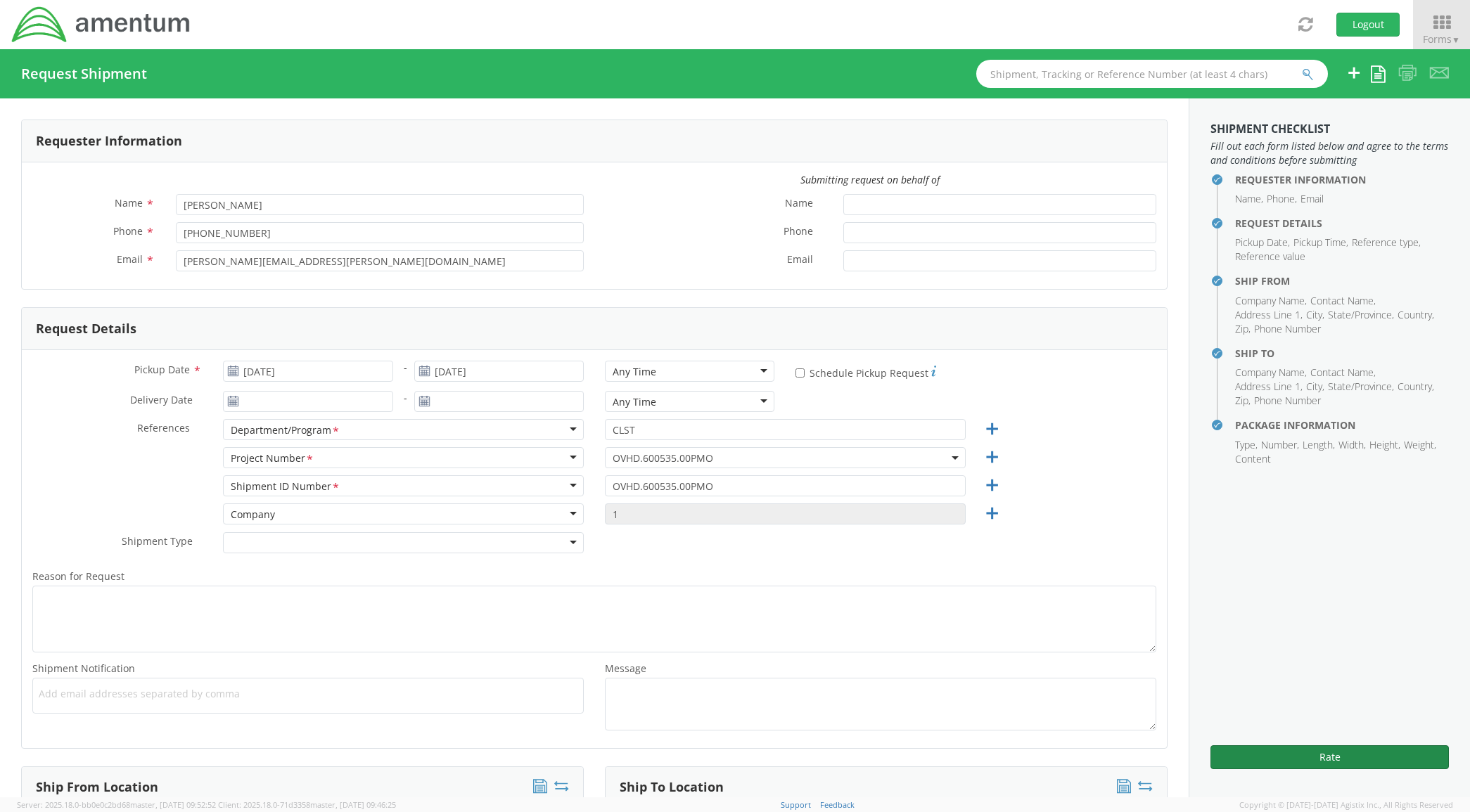
click at [1388, 766] on button "Rate" at bounding box center [1329, 757] width 239 height 24
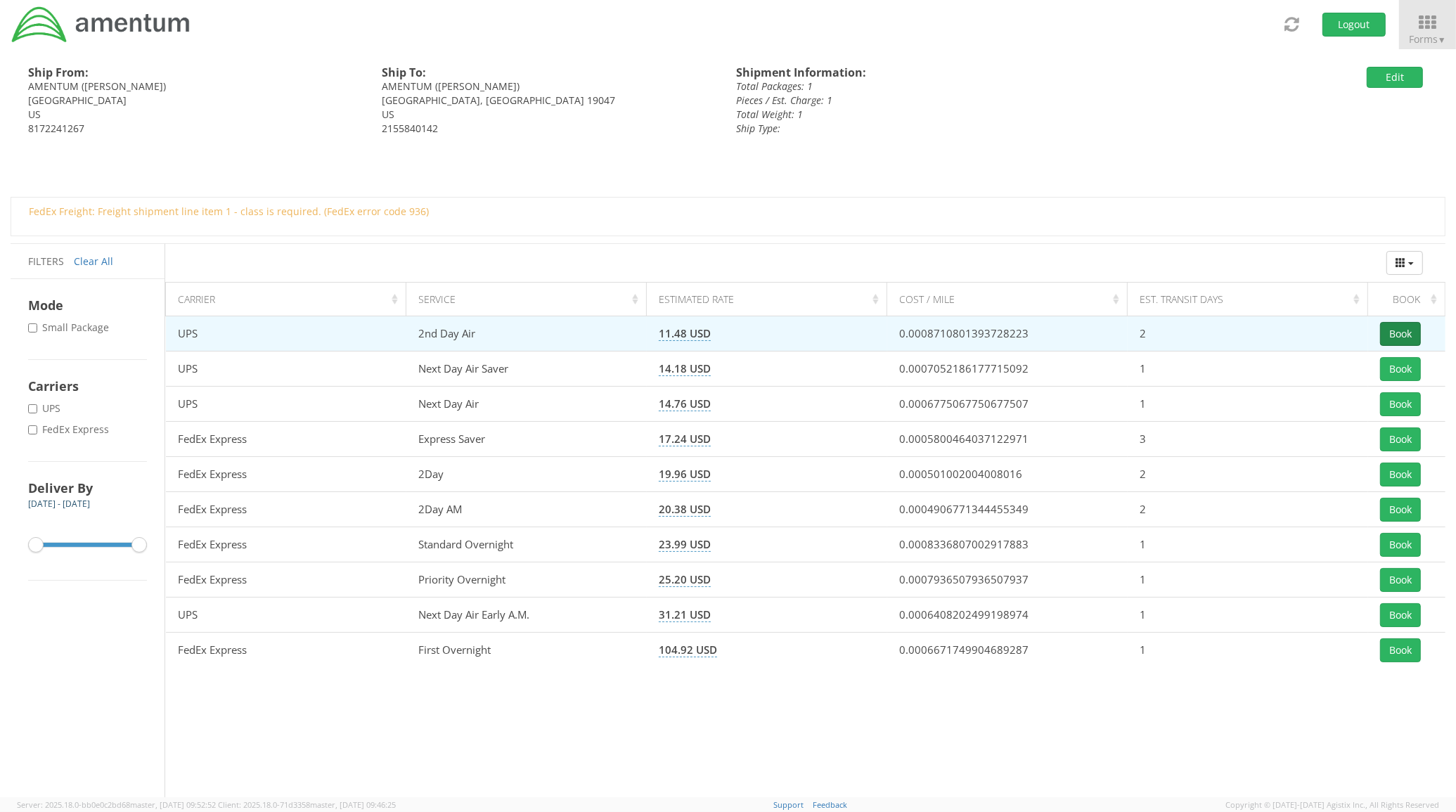
click at [1406, 334] on button "Book" at bounding box center [1400, 334] width 41 height 24
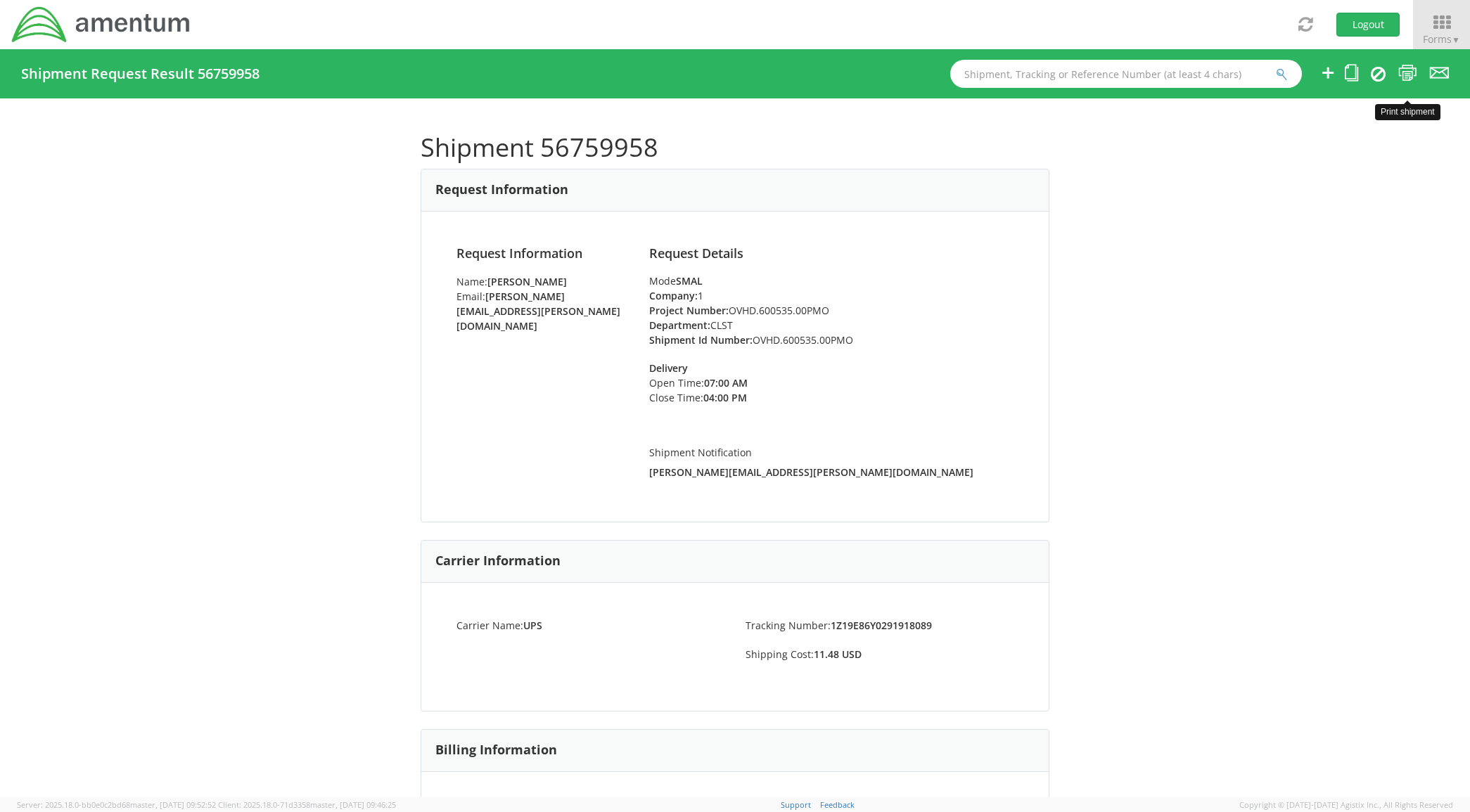
click at [1414, 75] on icon at bounding box center [1407, 72] width 19 height 18
